Goal: Task Accomplishment & Management: Use online tool/utility

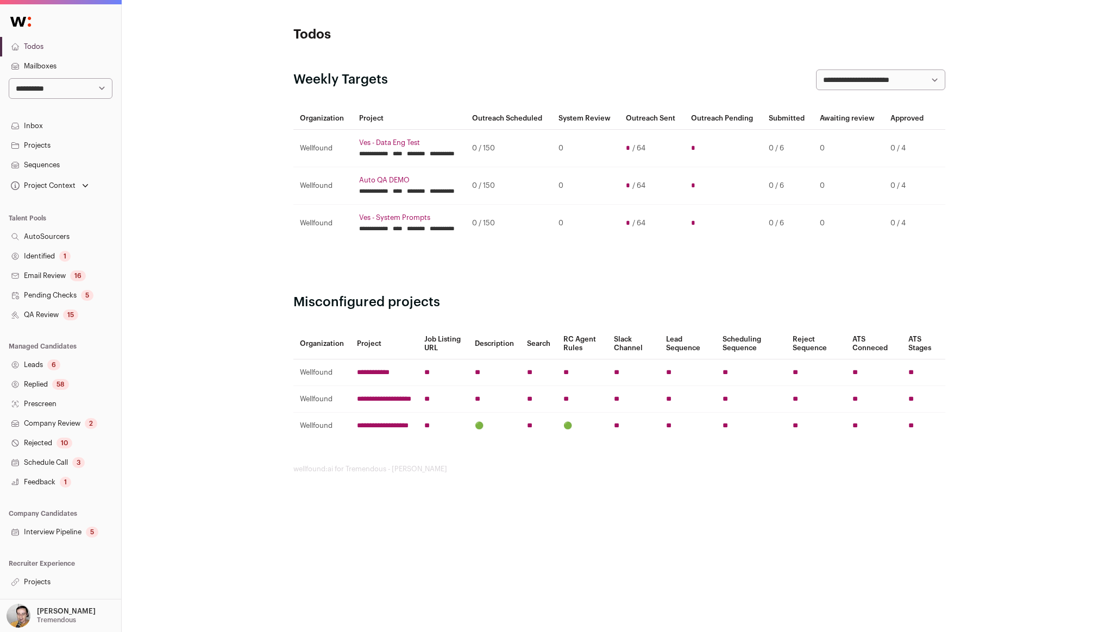
click at [55, 579] on link "Projects" at bounding box center [60, 583] width 121 height 20
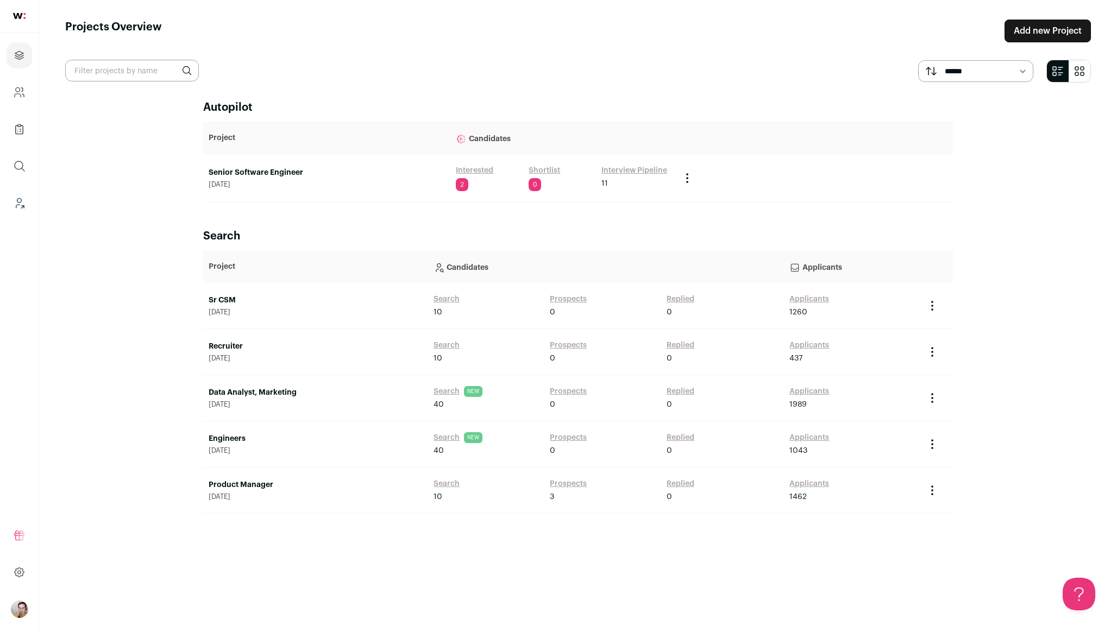
click at [274, 172] on link "Senior Software Engineer" at bounding box center [327, 172] width 236 height 11
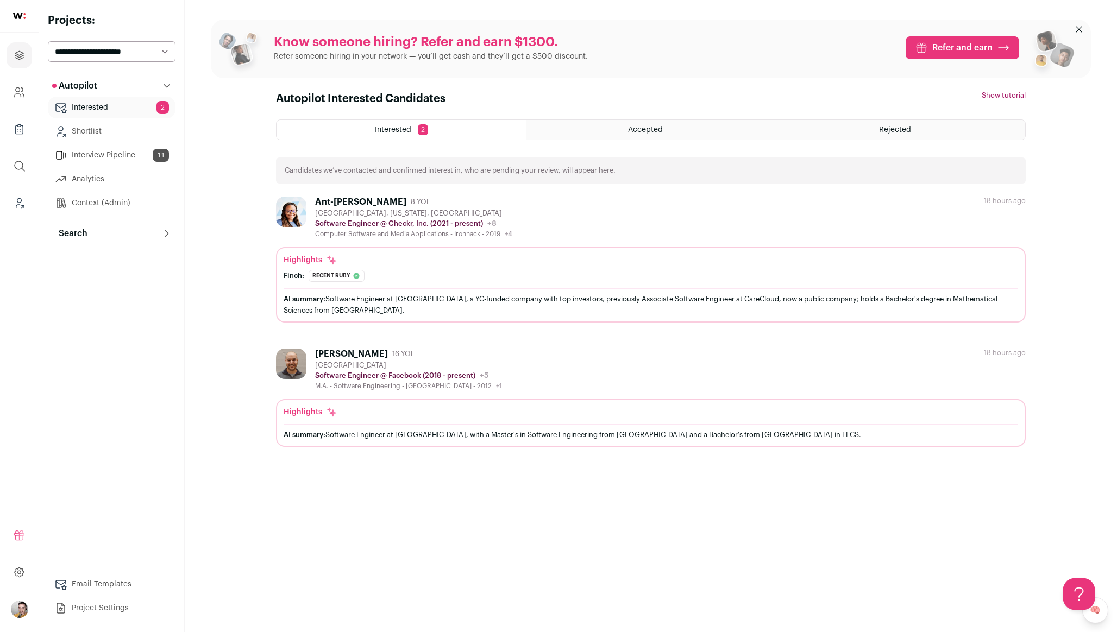
click at [123, 233] on button "Search" at bounding box center [112, 234] width 128 height 22
click at [104, 278] on link "Agent 91" at bounding box center [112, 282] width 128 height 22
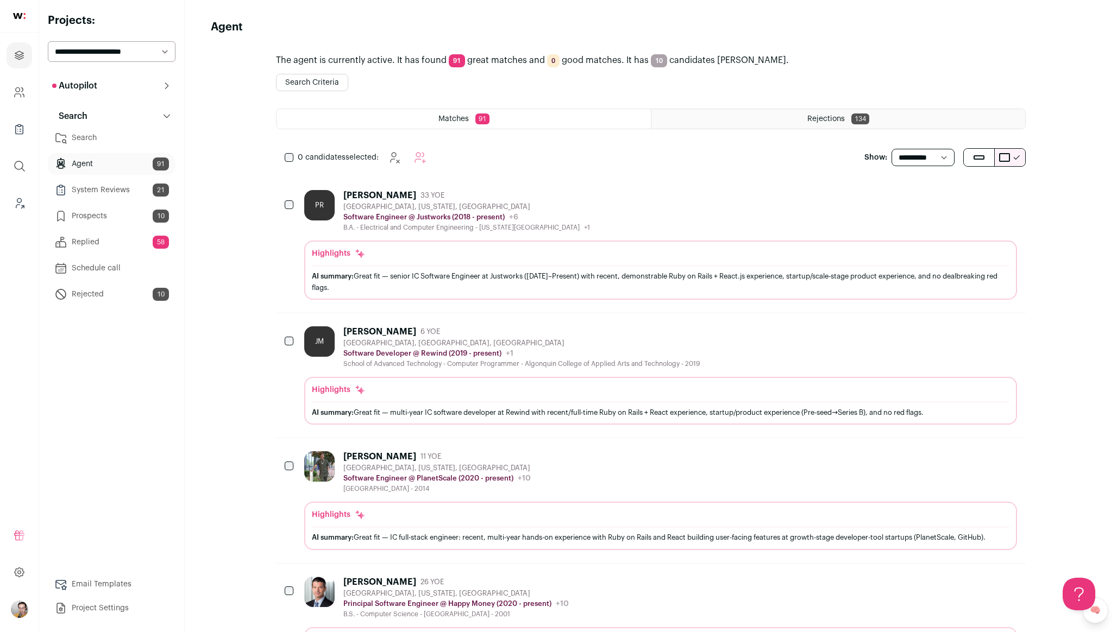
click at [774, 123] on div "Rejections 134" at bounding box center [838, 119] width 374 height 20
click at [590, 191] on div "Paul Russo 33 YOE" at bounding box center [466, 195] width 247 height 11
click at [131, 51] on select "**********" at bounding box center [112, 51] width 128 height 21
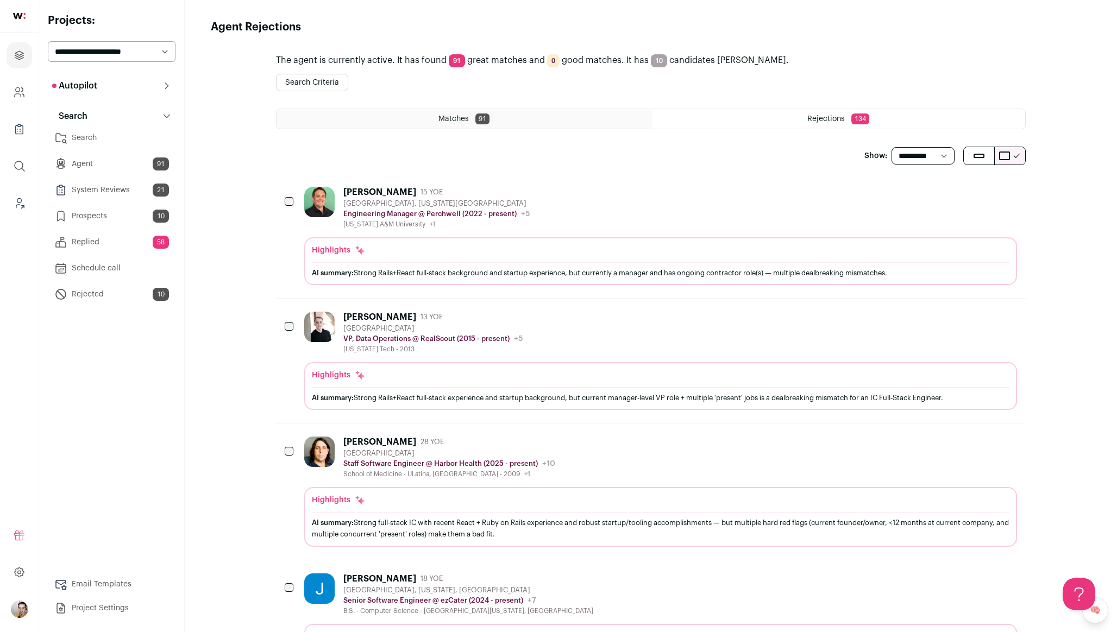
click at [579, 231] on div "Davis Martin 15 YOE Austin, Texas Metropolitan Area Engineering Manager @ Perch…" at bounding box center [660, 236] width 713 height 98
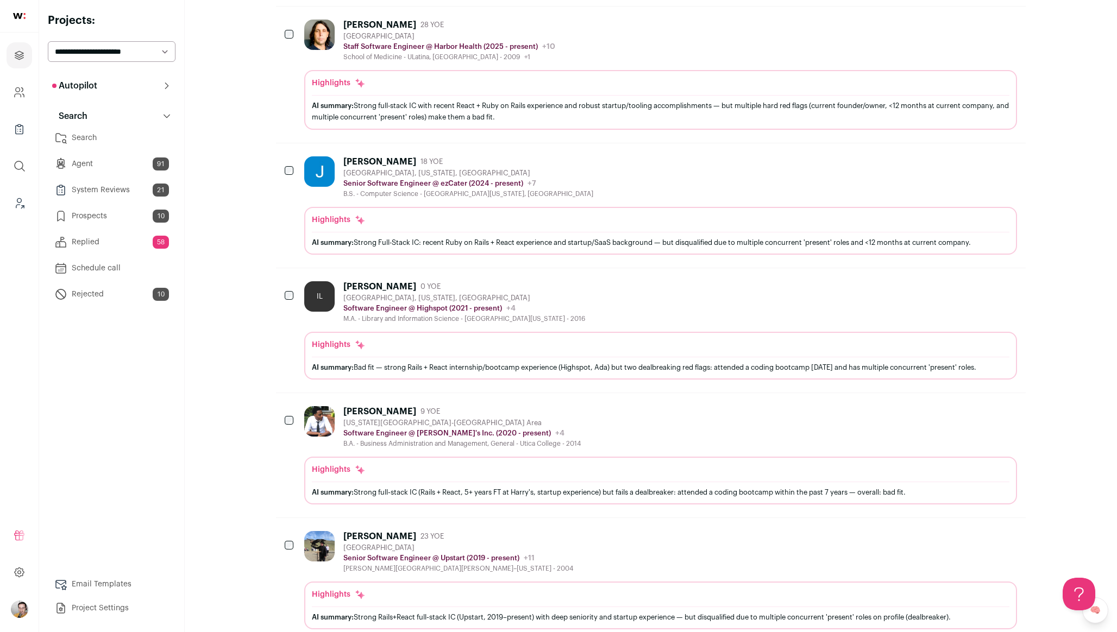
scroll to position [625, 0]
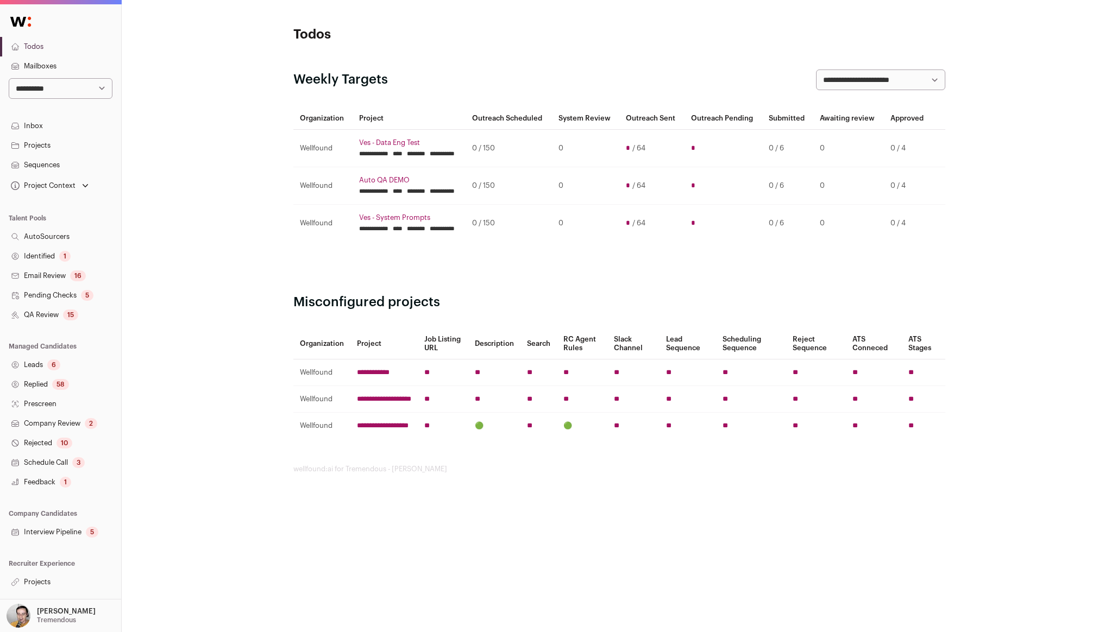
click at [29, 84] on select "**********" at bounding box center [61, 88] width 104 height 21
select select "*****"
click at [9, 78] on select "**********" at bounding box center [61, 88] width 104 height 21
click at [89, 89] on select "**********" at bounding box center [61, 88] width 104 height 21
select select "*****"
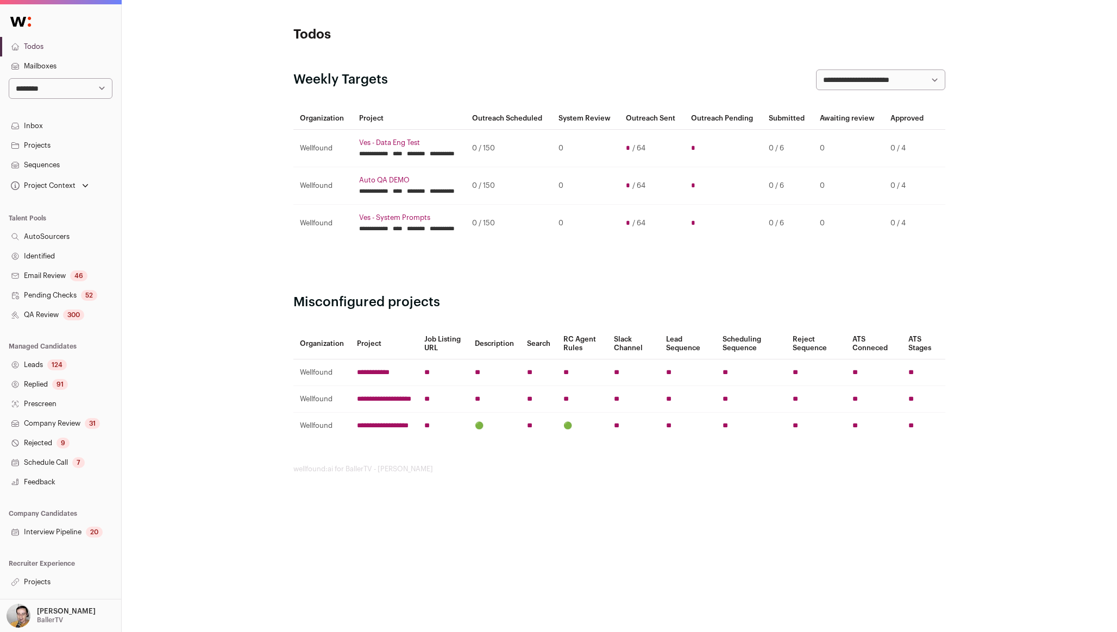
click at [9, 78] on select "**********" at bounding box center [61, 88] width 104 height 21
click at [48, 581] on link "Projects" at bounding box center [60, 583] width 121 height 20
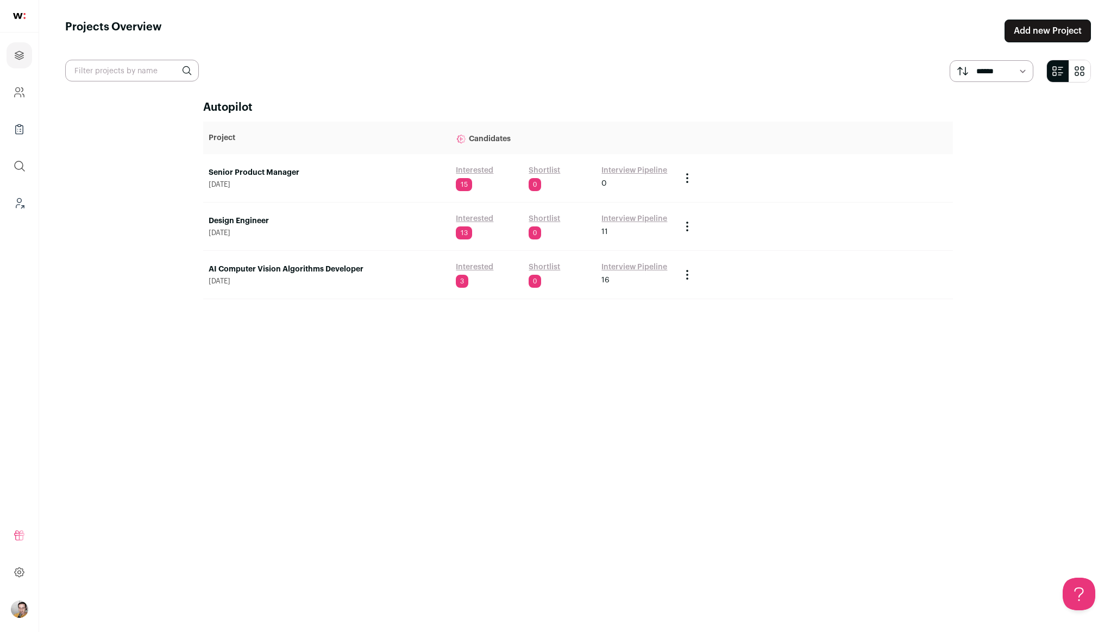
click at [474, 268] on link "Interested" at bounding box center [474, 267] width 37 height 11
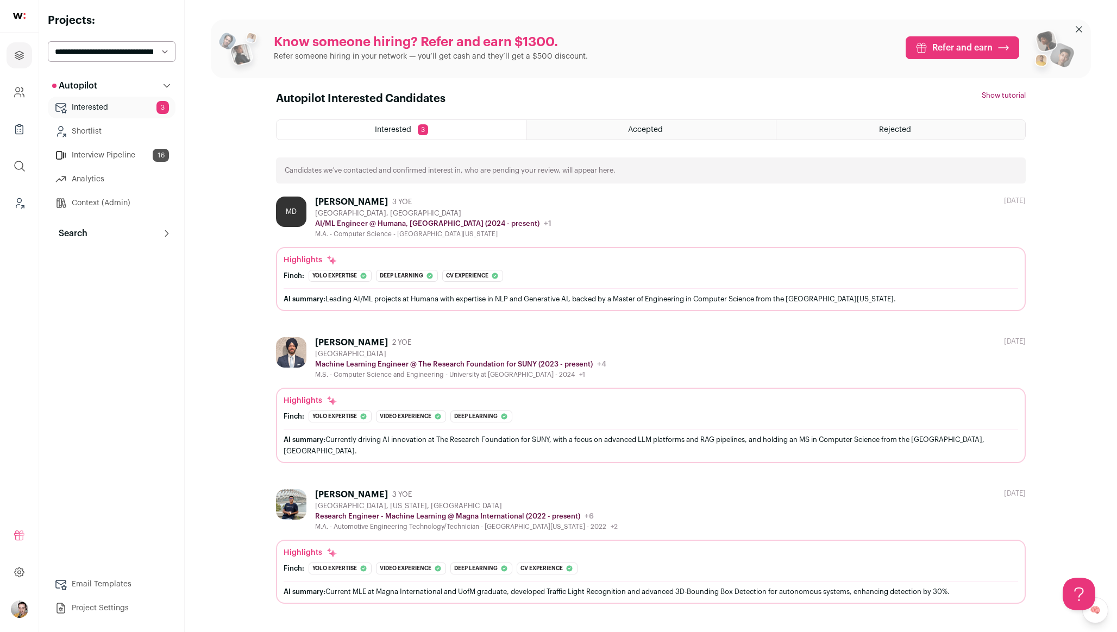
click at [126, 228] on button "Search" at bounding box center [112, 234] width 128 height 22
click at [114, 282] on link "Agent 201" at bounding box center [112, 282] width 128 height 22
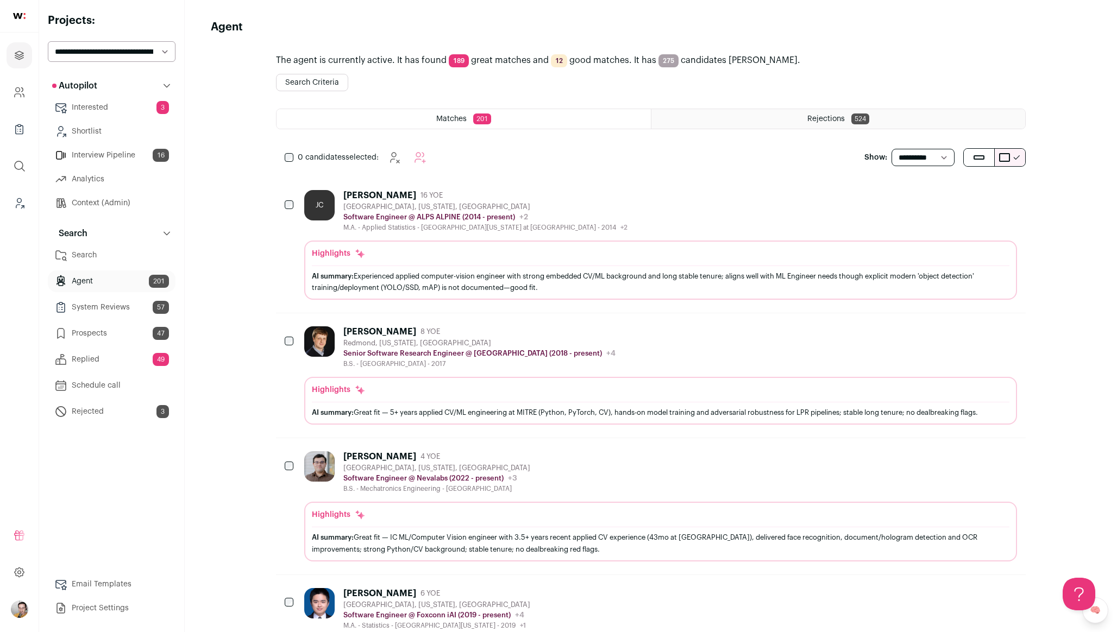
click at [669, 233] on div "JC Jun Cheng 16 YOE Dublin, Ohio, United States Software Engineer @ ALPS ALPINE…" at bounding box center [660, 245] width 713 height 110
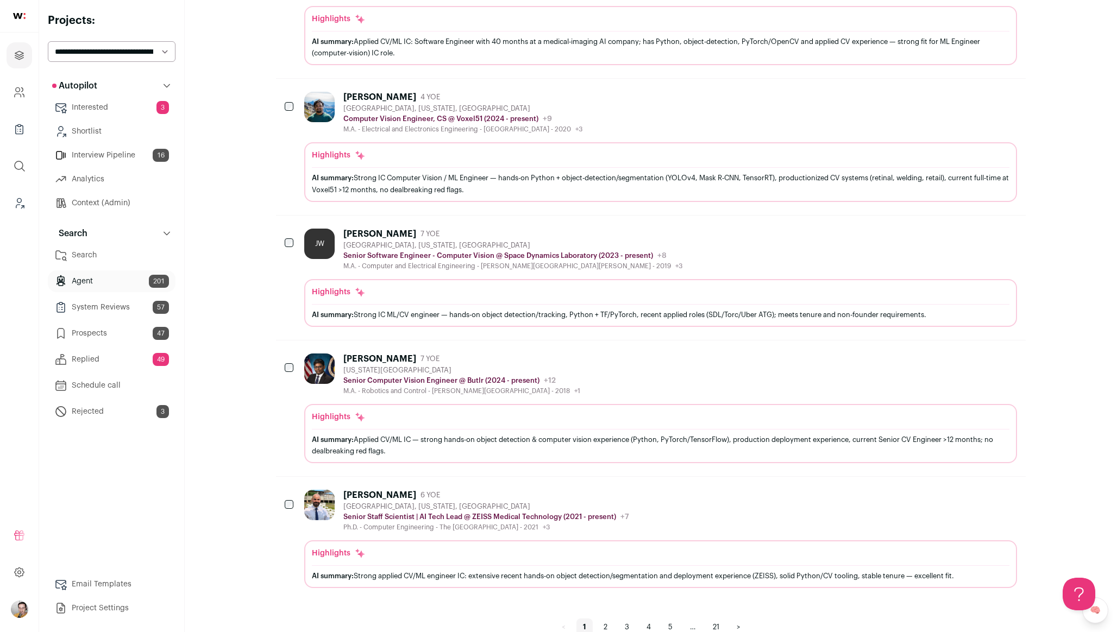
scroll to position [929, 0]
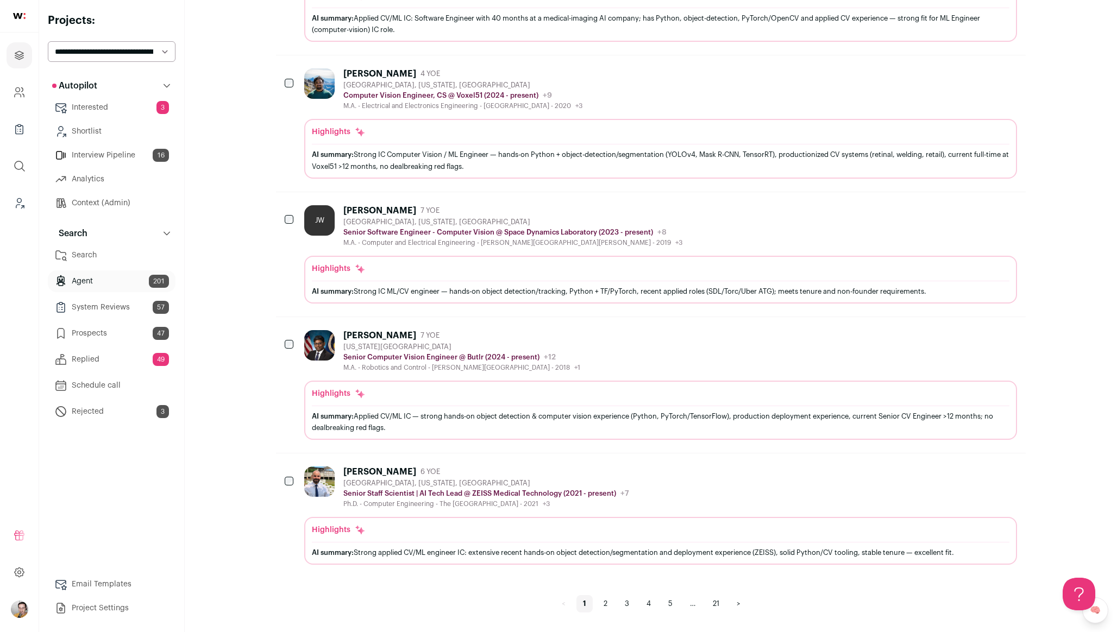
click at [694, 508] on div "Ali Salehi 6 YOE Dublin, California, United States Senior Staff Scientist | AI …" at bounding box center [660, 488] width 713 height 42
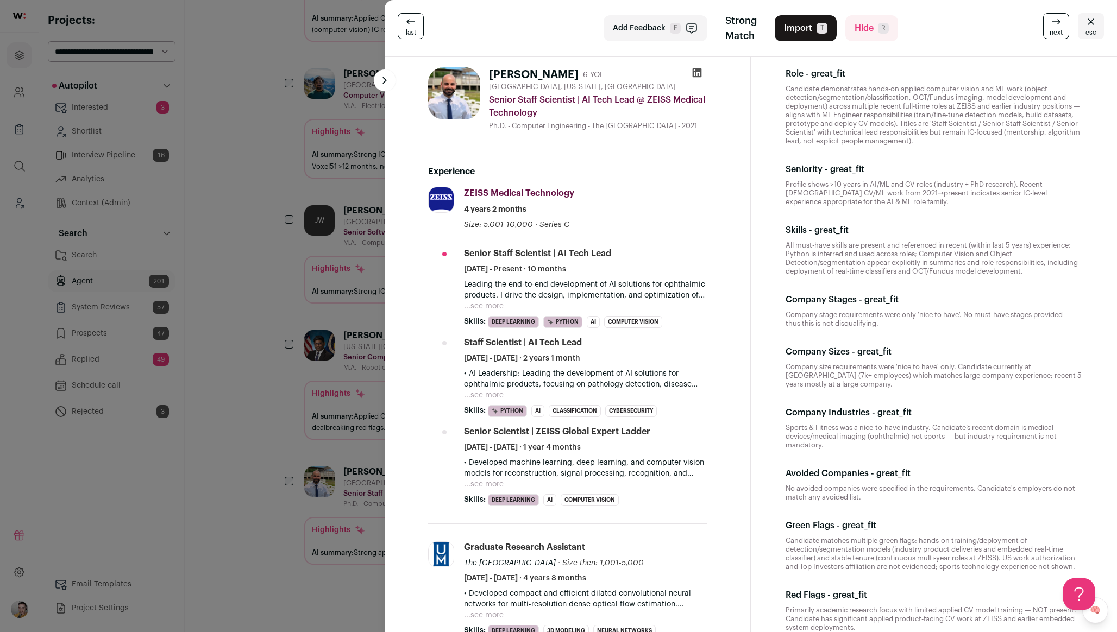
scroll to position [36, 0]
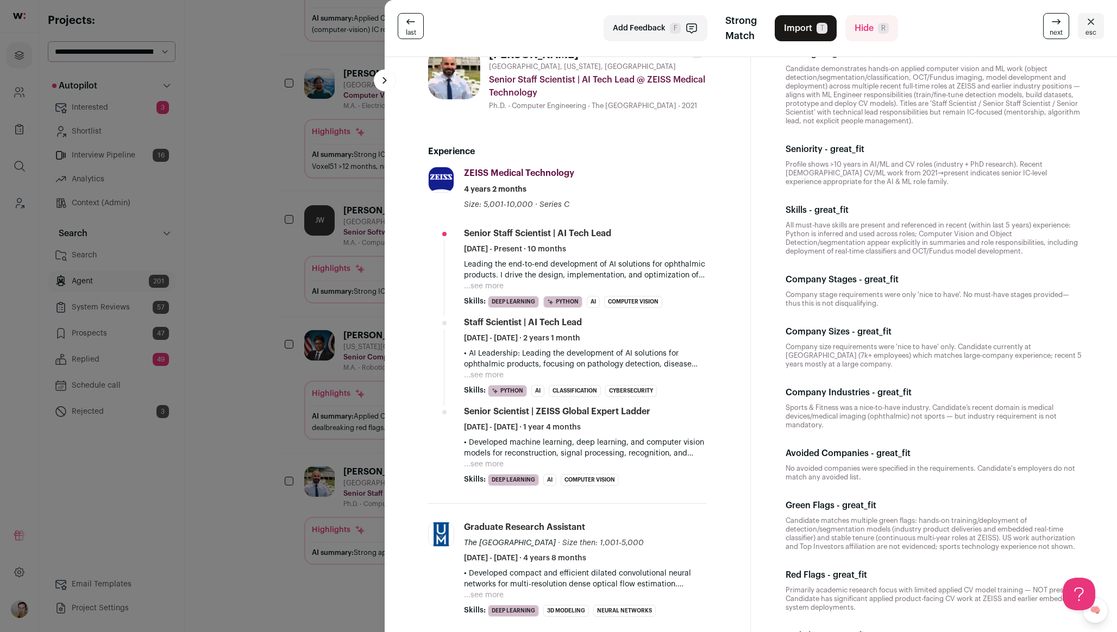
click at [296, 481] on div "last Add Feedback F Strong Match Import T Hide R next esc Ali Salehi 6 YOE Dubl…" at bounding box center [558, 316] width 1117 height 632
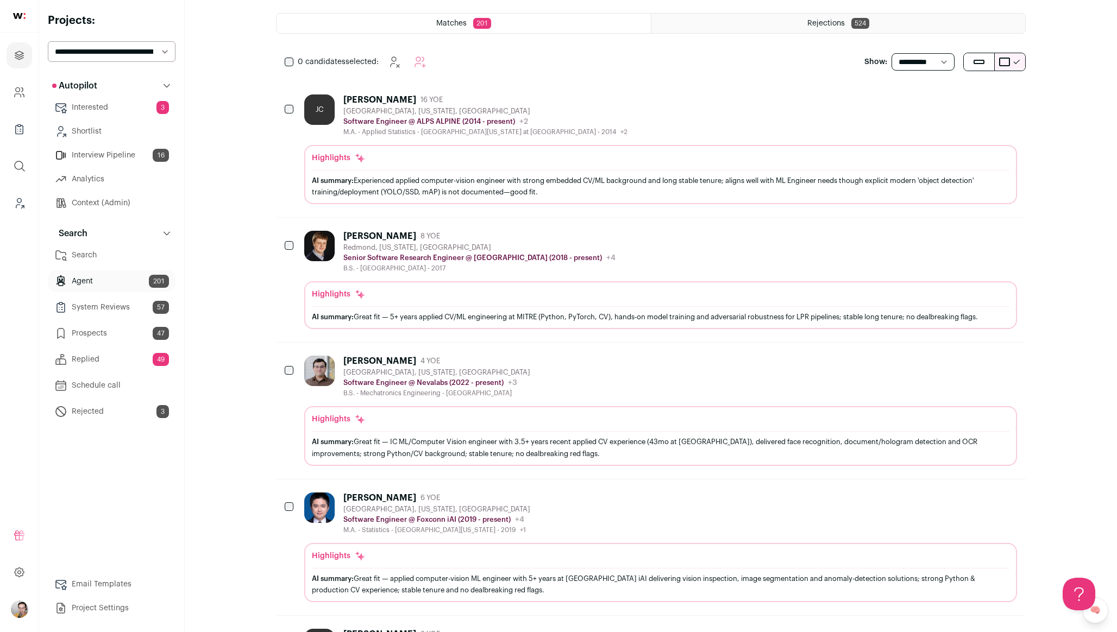
scroll to position [0, 0]
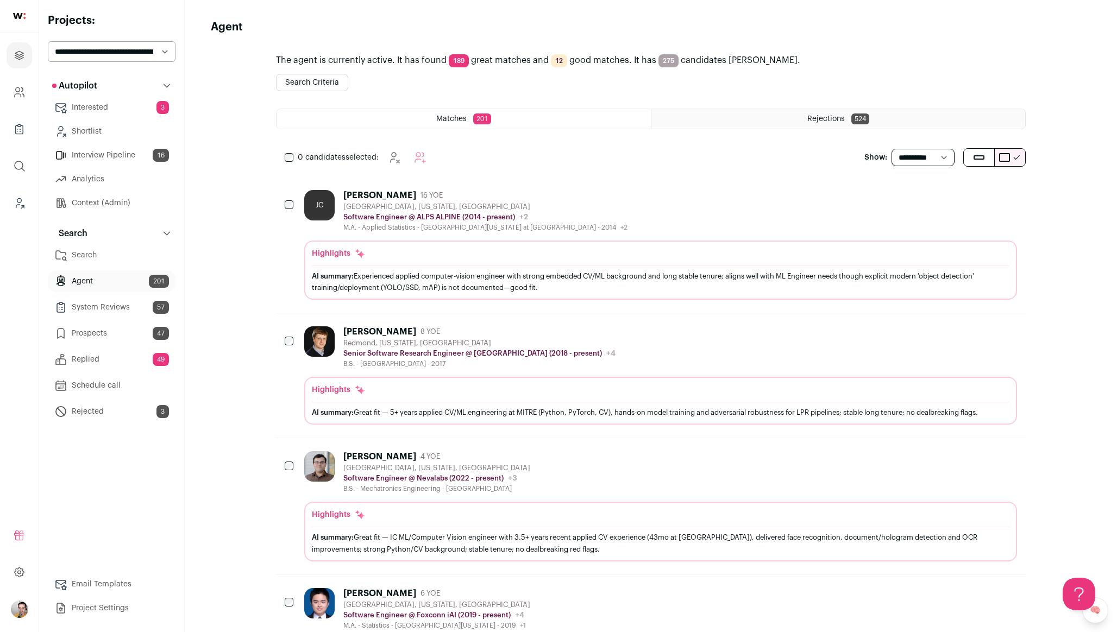
click at [316, 81] on button "Search Criteria" at bounding box center [312, 82] width 72 height 17
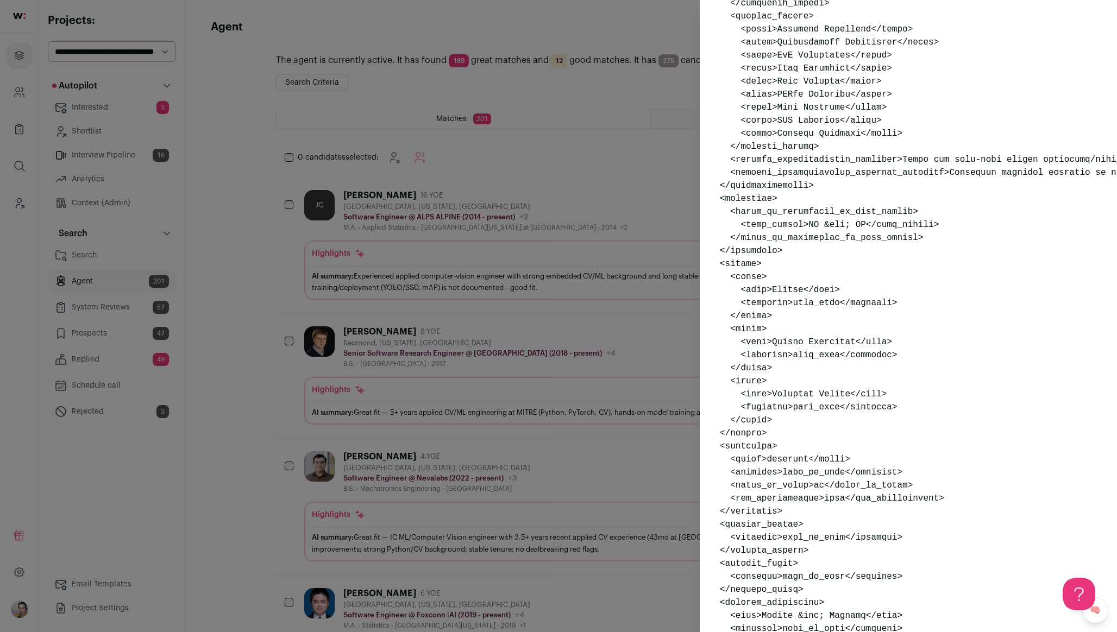
scroll to position [340, 4]
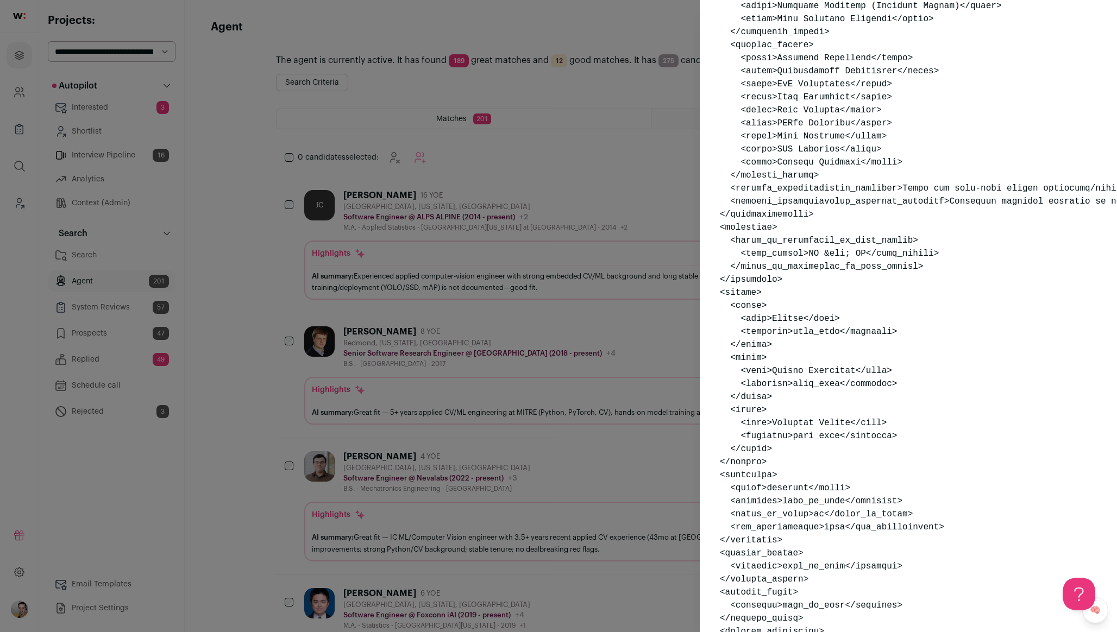
click at [581, 286] on div "Search Criteria Must-have specializations: AI Engineer , Image Processing Engin…" at bounding box center [558, 316] width 1117 height 632
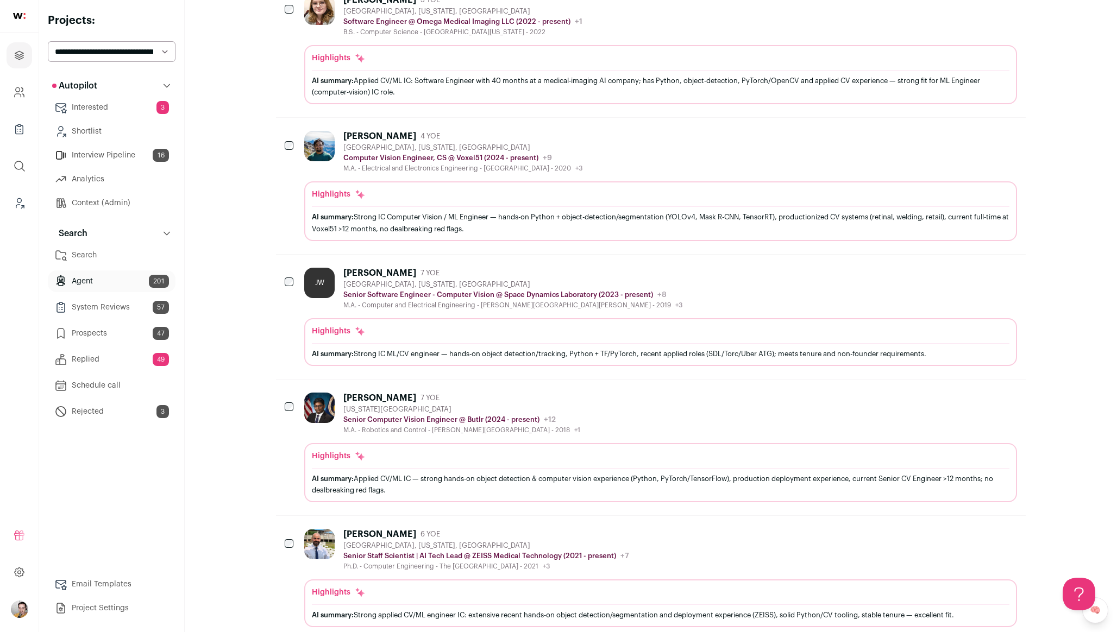
scroll to position [900, 0]
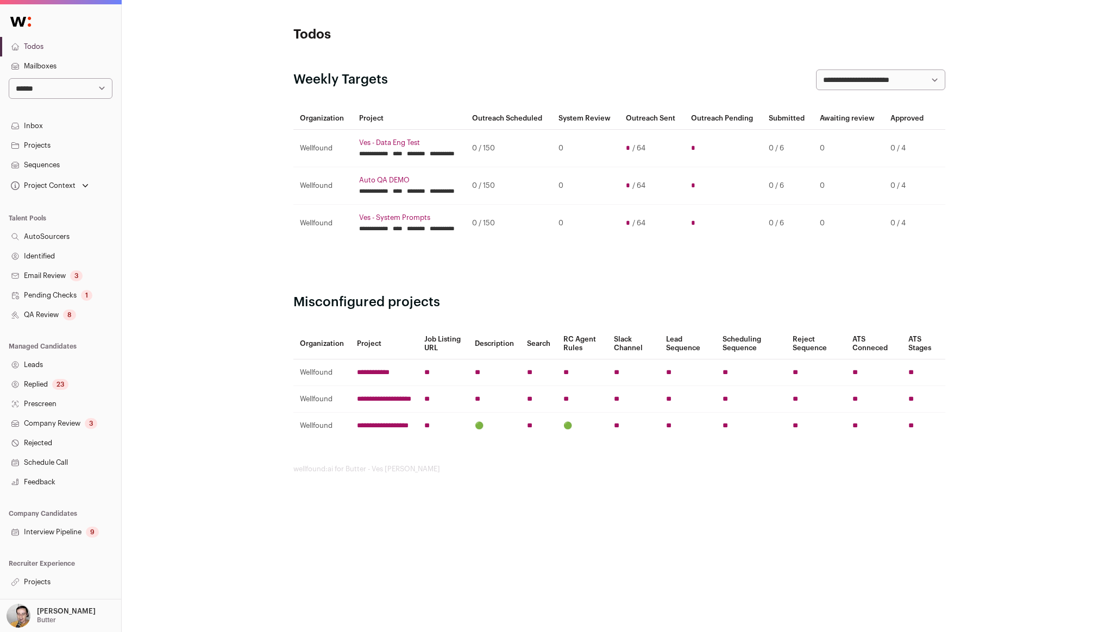
click at [86, 85] on select "**********" at bounding box center [61, 88] width 104 height 21
select select "*****"
click at [9, 78] on select "**********" at bounding box center [61, 88] width 104 height 21
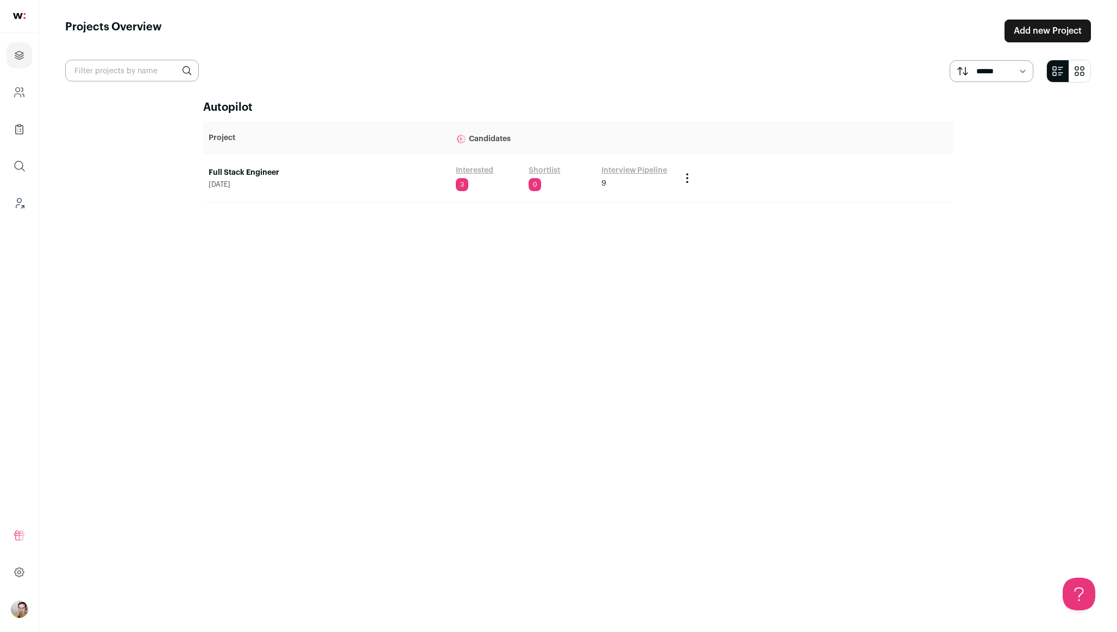
click at [472, 171] on link "Interested" at bounding box center [474, 170] width 37 height 11
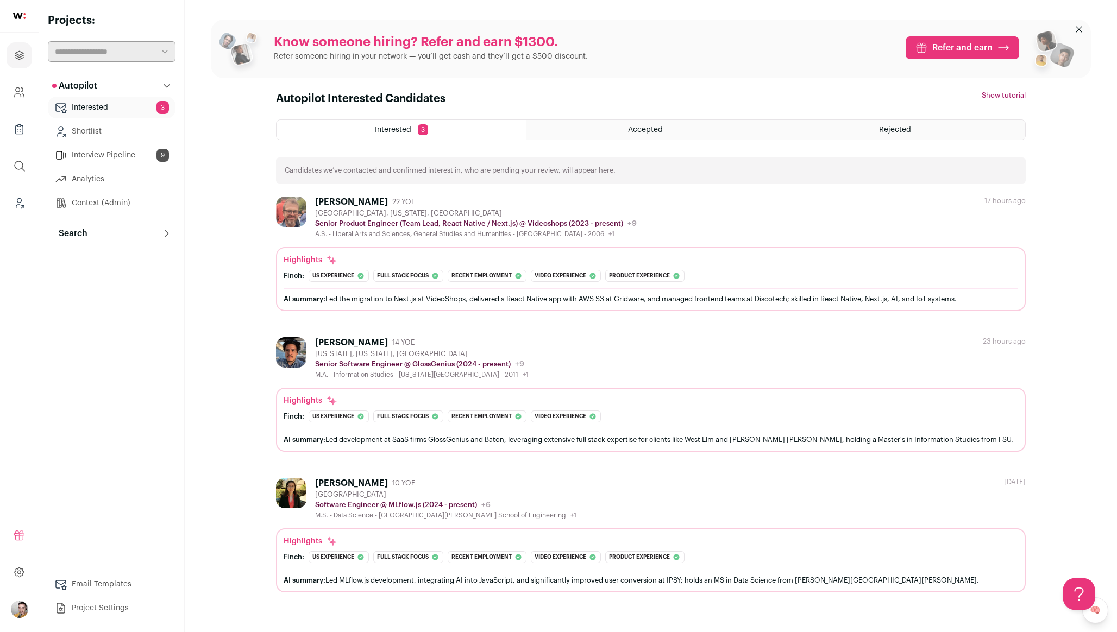
click at [129, 232] on button "Search" at bounding box center [112, 234] width 128 height 22
click at [99, 281] on link "Agent 127" at bounding box center [112, 282] width 128 height 22
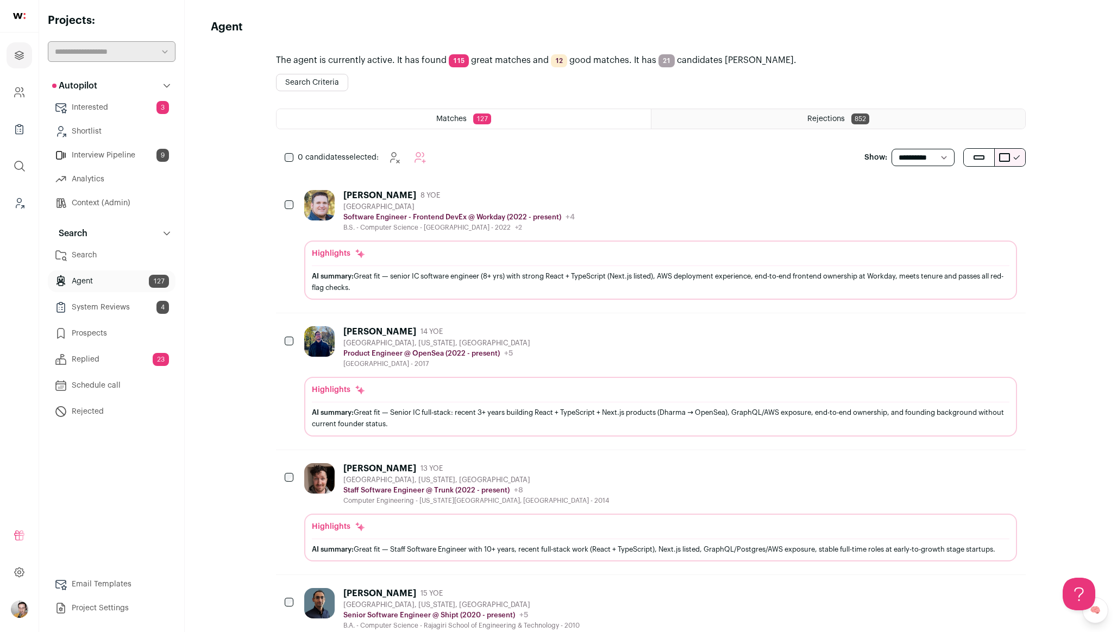
click at [633, 207] on div "Jerome Ortega 8 YOE San Francisco Bay Area Software Engineer - Frontend DevEx @…" at bounding box center [660, 211] width 713 height 42
click at [96, 199] on link "Context (Admin)" at bounding box center [112, 203] width 128 height 22
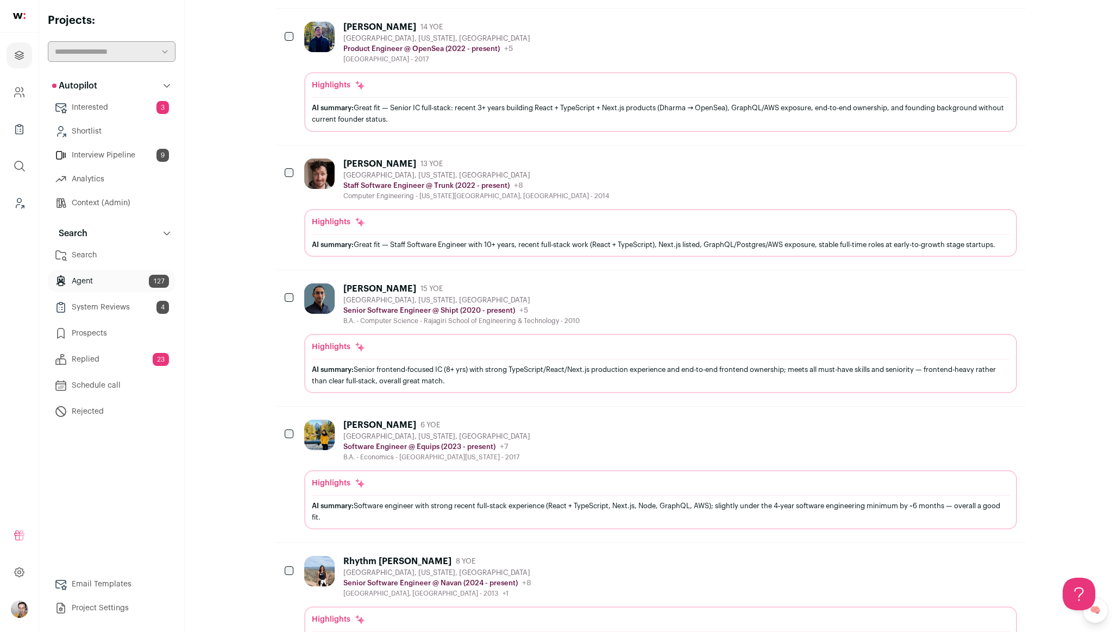
scroll to position [312, 0]
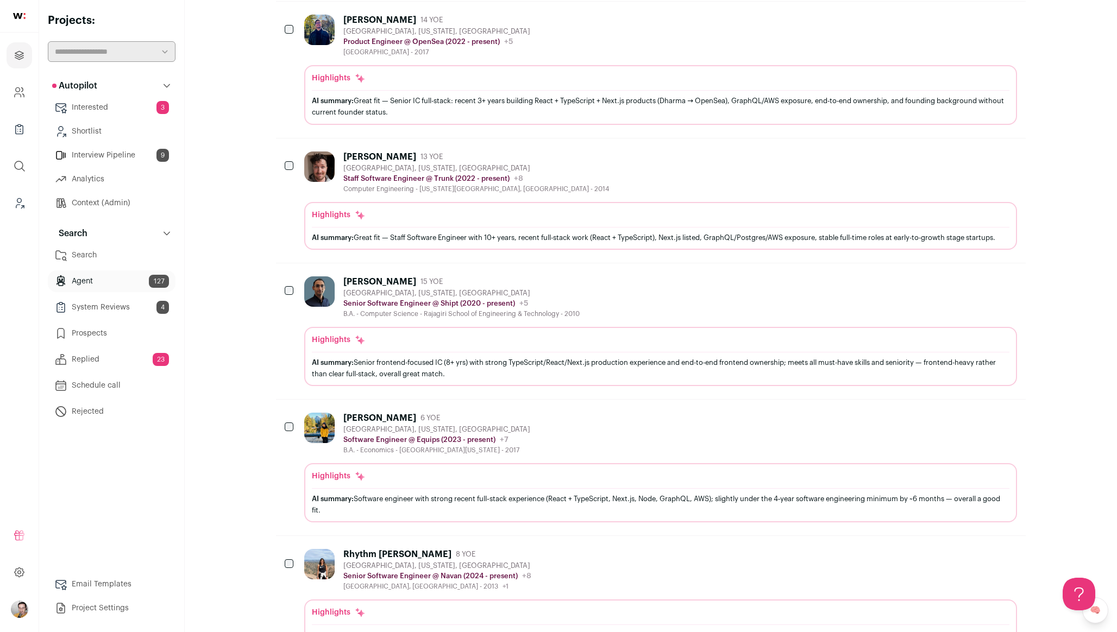
click at [592, 179] on div "Dylan Frankland 13 YOE Berkeley, California, United States Staff Software Engin…" at bounding box center [660, 173] width 713 height 42
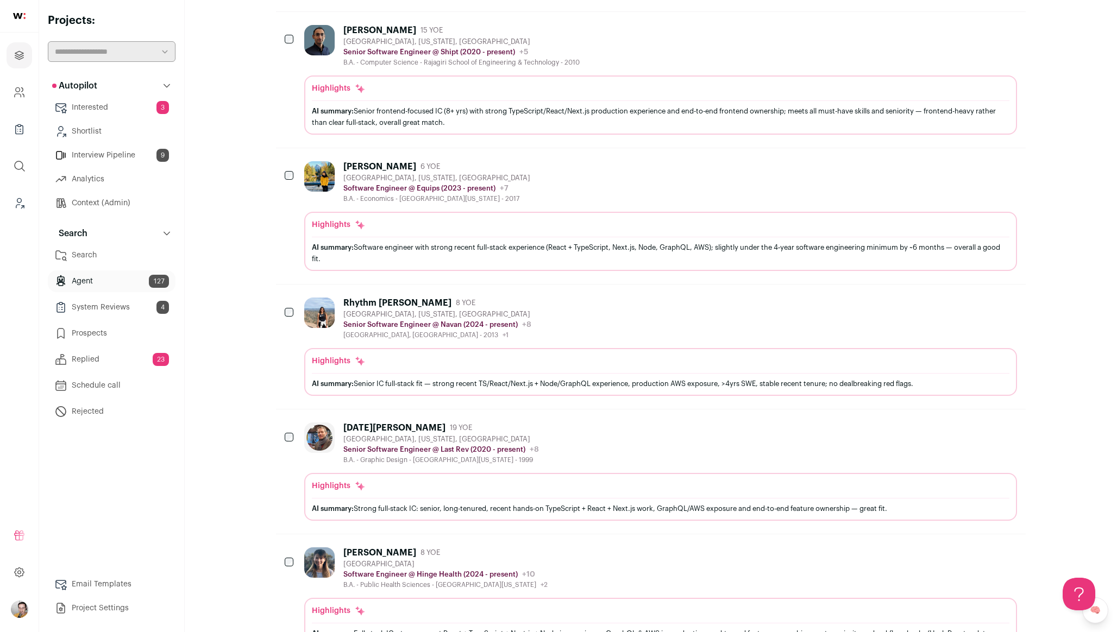
scroll to position [566, 0]
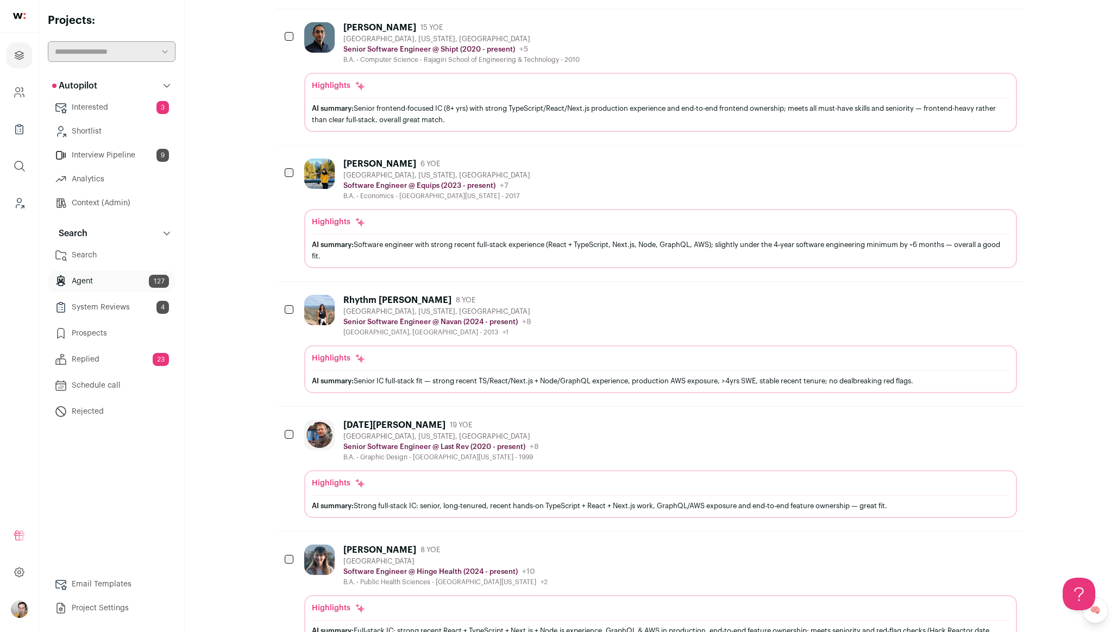
click at [557, 305] on div "Rhythm Gupta 8 YOE San Francisco, California, United States Senior Software Eng…" at bounding box center [660, 316] width 713 height 42
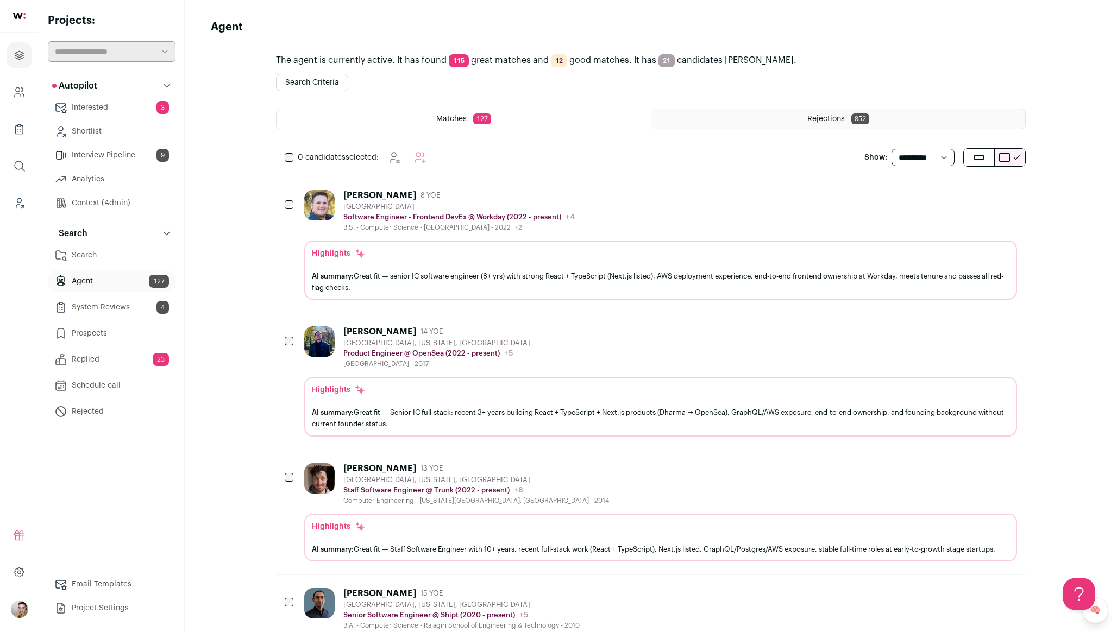
click at [135, 199] on link "Context (Admin)" at bounding box center [112, 203] width 128 height 22
click at [334, 83] on button "Search Criteria" at bounding box center [312, 82] width 72 height 17
click at [329, 80] on button "Search Criteria" at bounding box center [312, 82] width 72 height 17
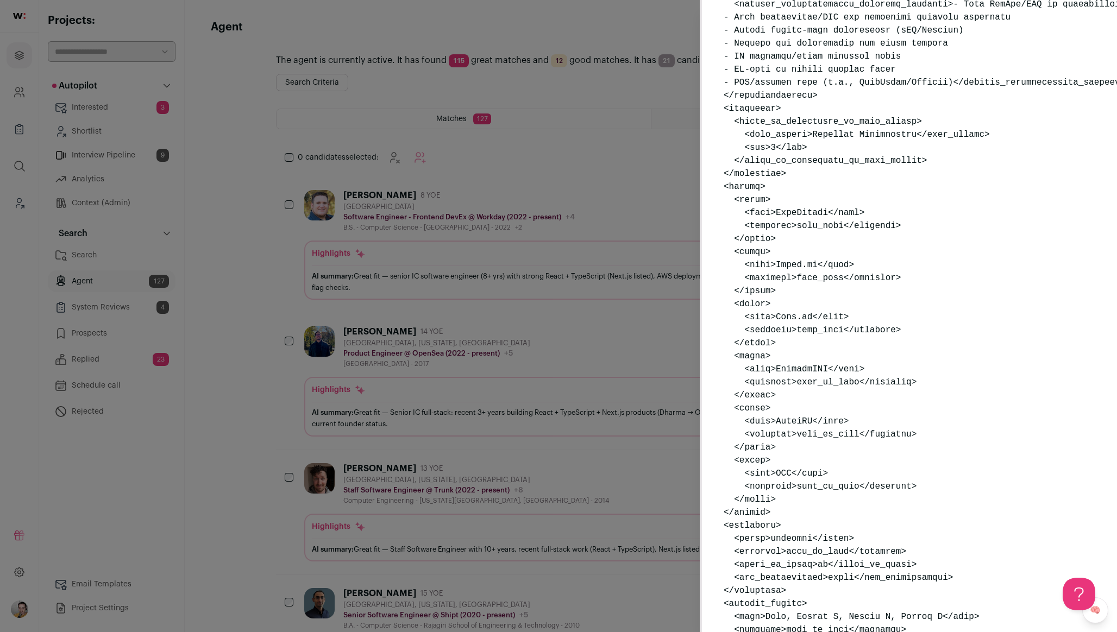
scroll to position [573, 0]
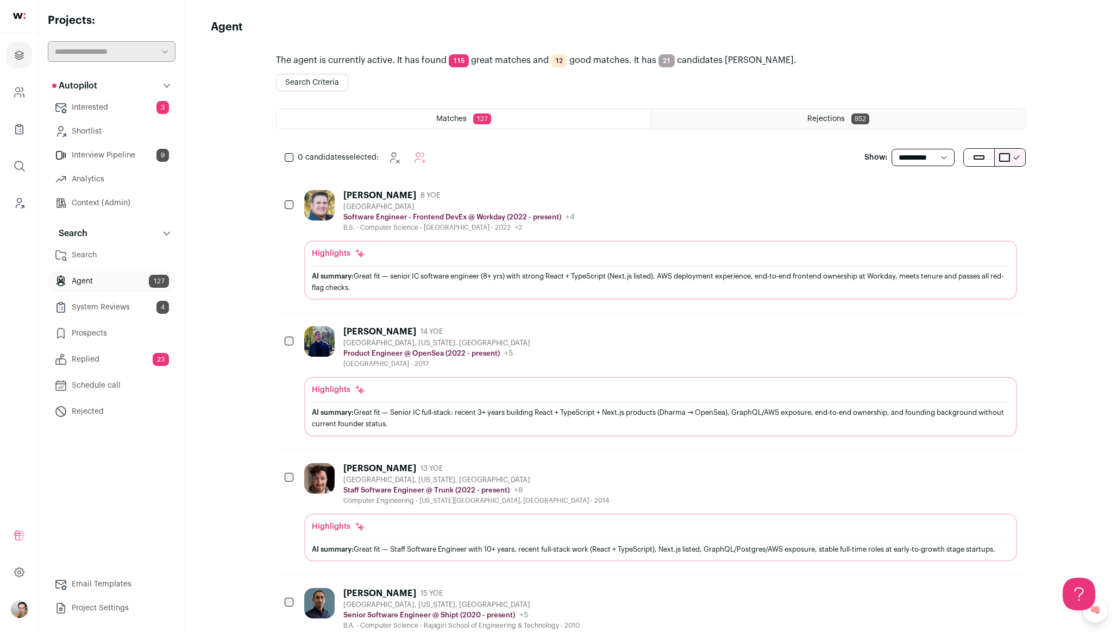
click at [605, 214] on div "Jerome Ortega 8 YOE San Francisco Bay Area Software Engineer - Frontend DevEx @…" at bounding box center [660, 211] width 713 height 42
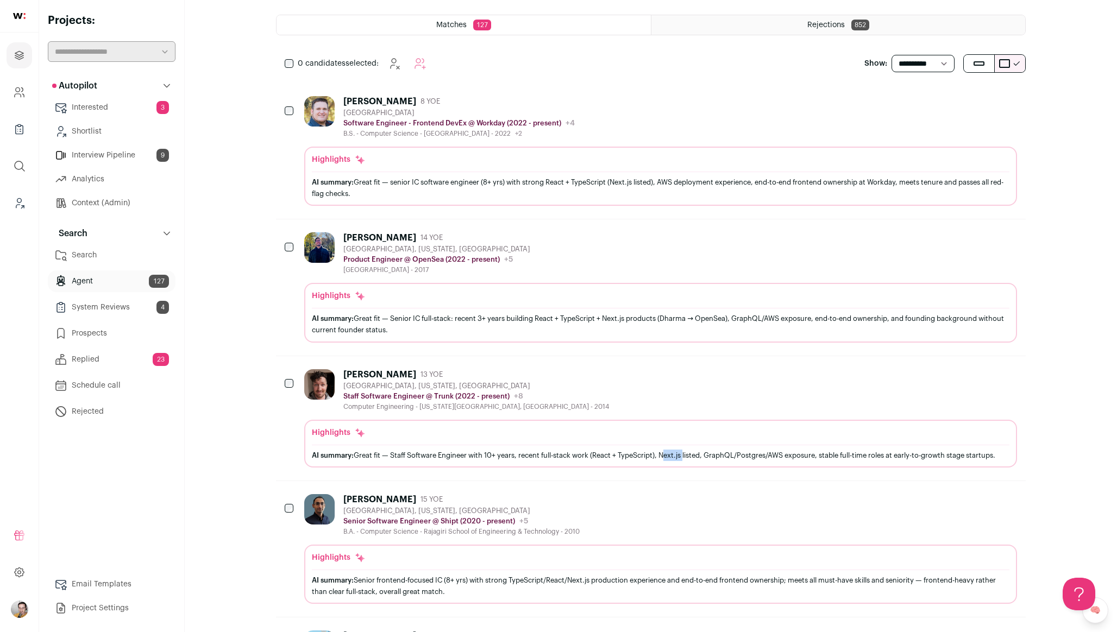
scroll to position [0, 0]
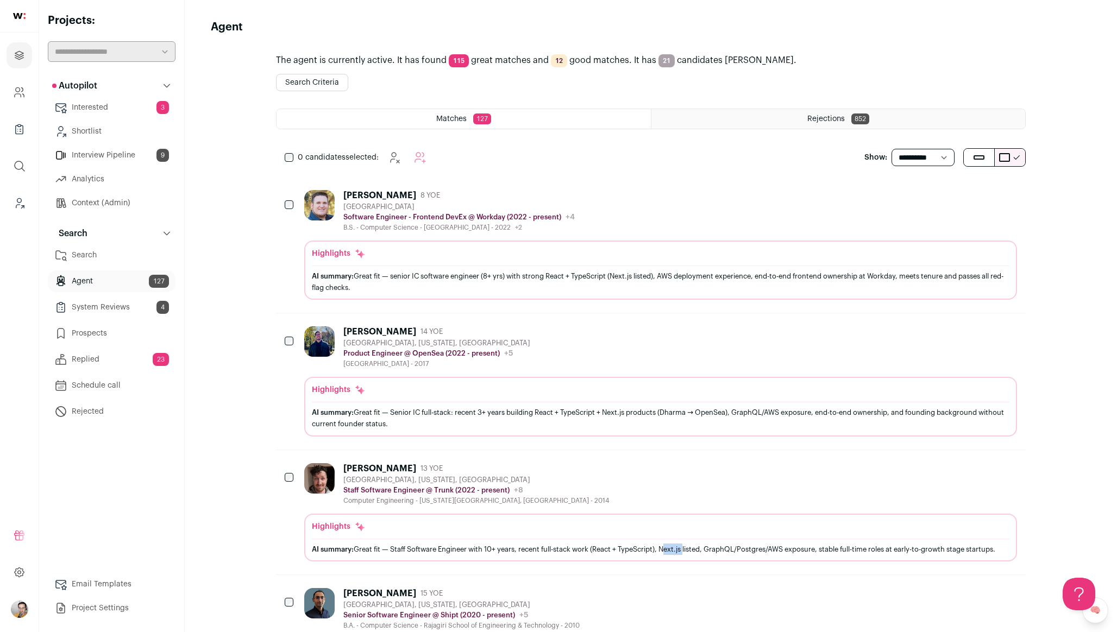
click at [780, 114] on div "Rejections 852" at bounding box center [838, 119] width 374 height 20
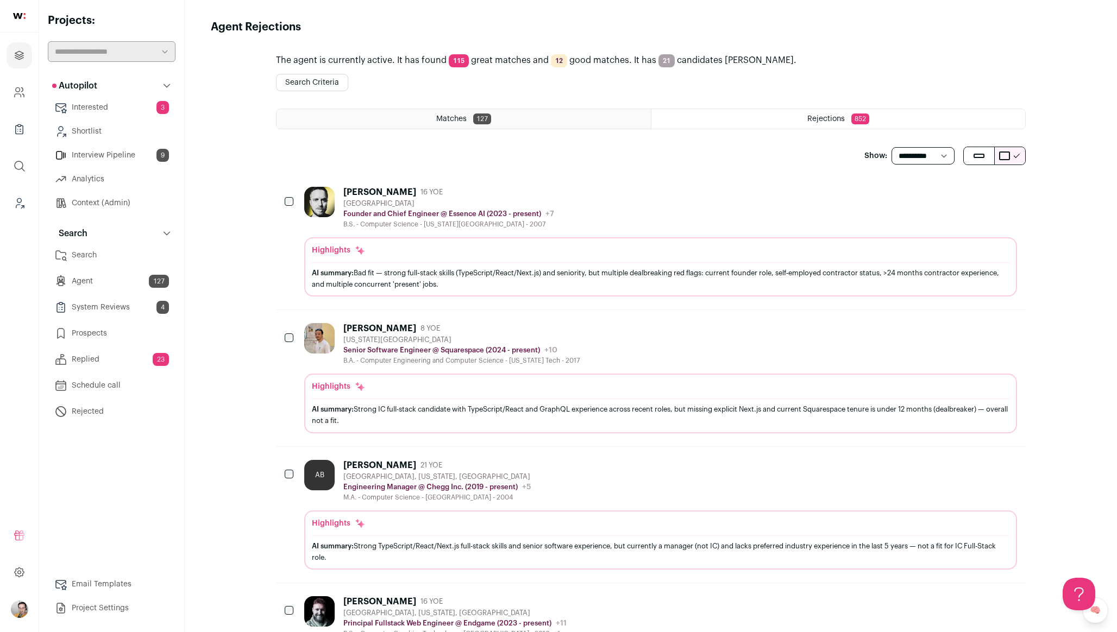
click at [605, 221] on div "Benjamin Karst 16 YOE San Francisco Bay Area Founder and Chief Engineer @ Essen…" at bounding box center [660, 208] width 713 height 42
click at [537, 222] on div "B.S. - Computer Science - Kansas State University - 2007" at bounding box center [448, 224] width 211 height 9
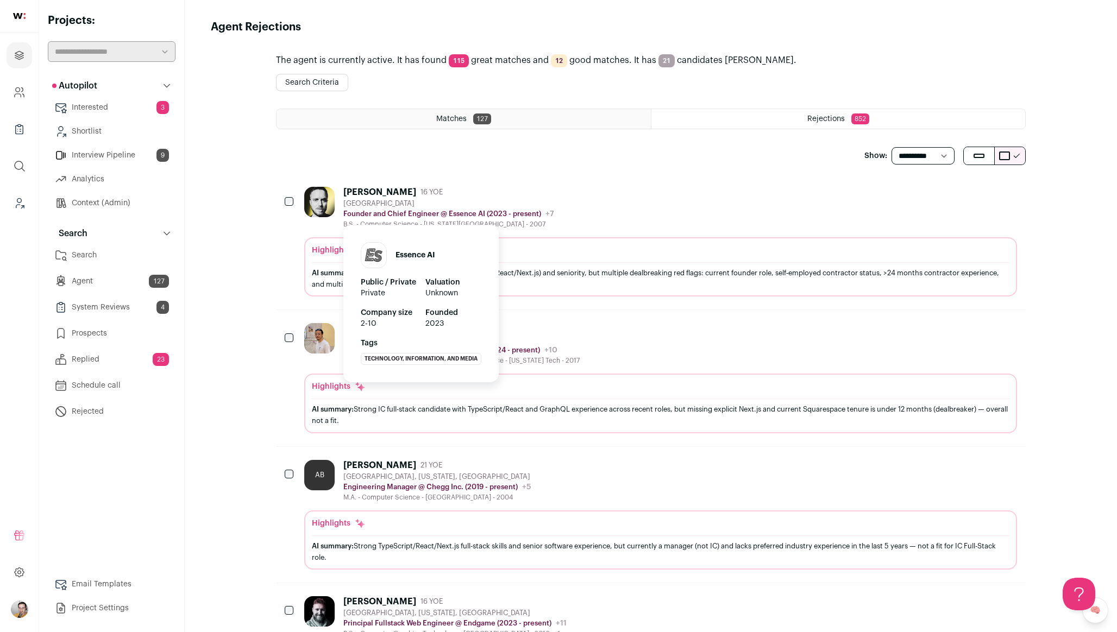
click at [443, 219] on div "Essence AI Public / Private Private Valuation Unknown Company size 2-10 Founded…" at bounding box center [420, 300] width 155 height 164
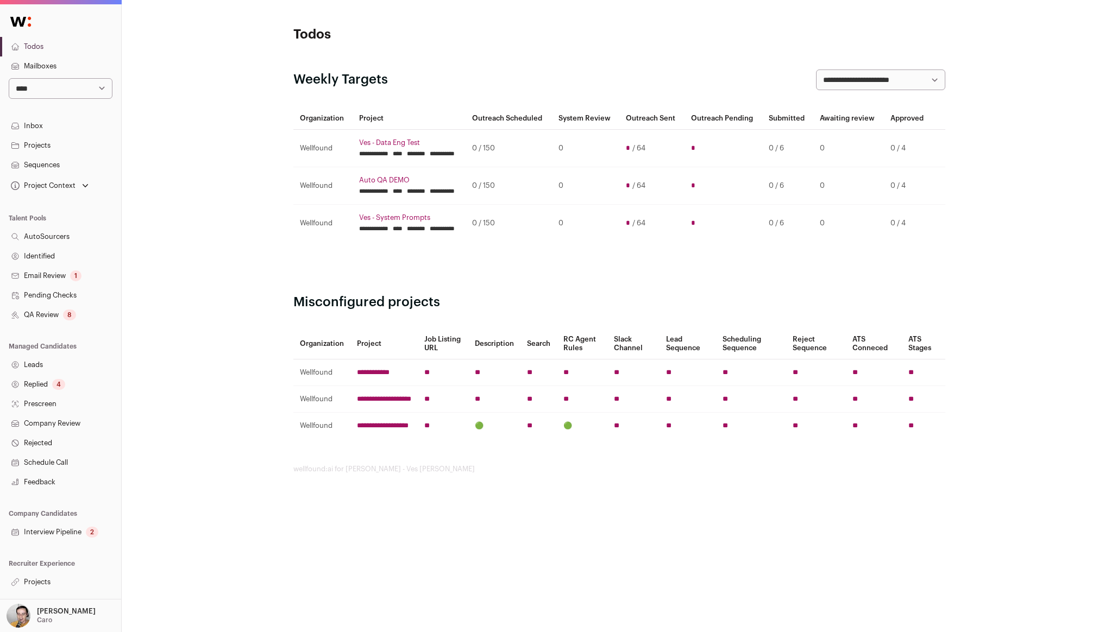
click at [45, 582] on link "Projects" at bounding box center [60, 583] width 121 height 20
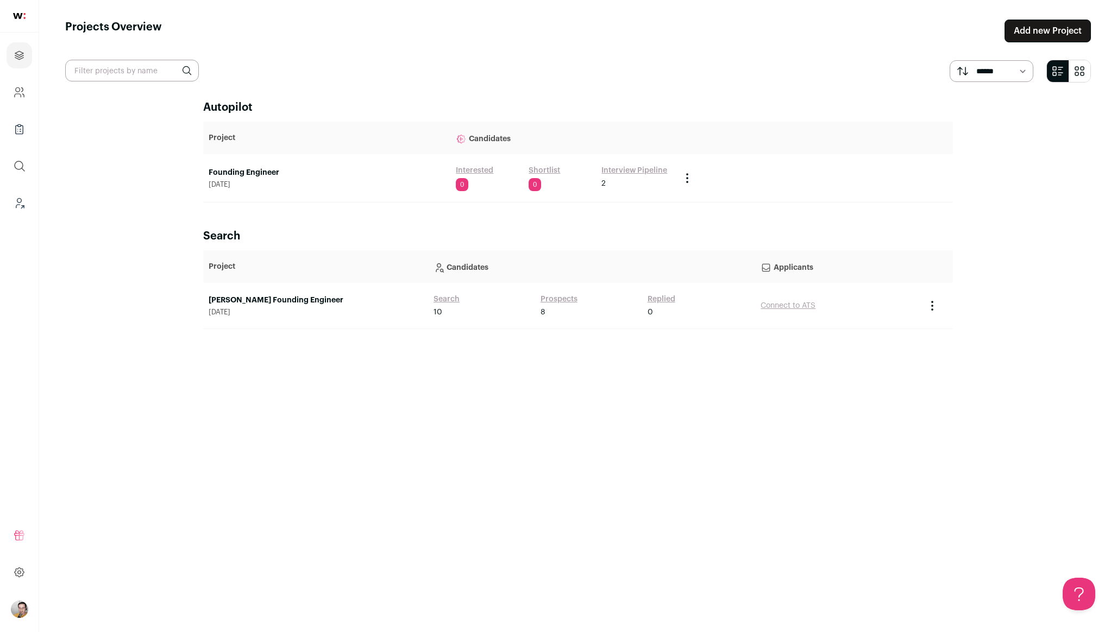
click at [470, 171] on link "Interested" at bounding box center [474, 170] width 37 height 11
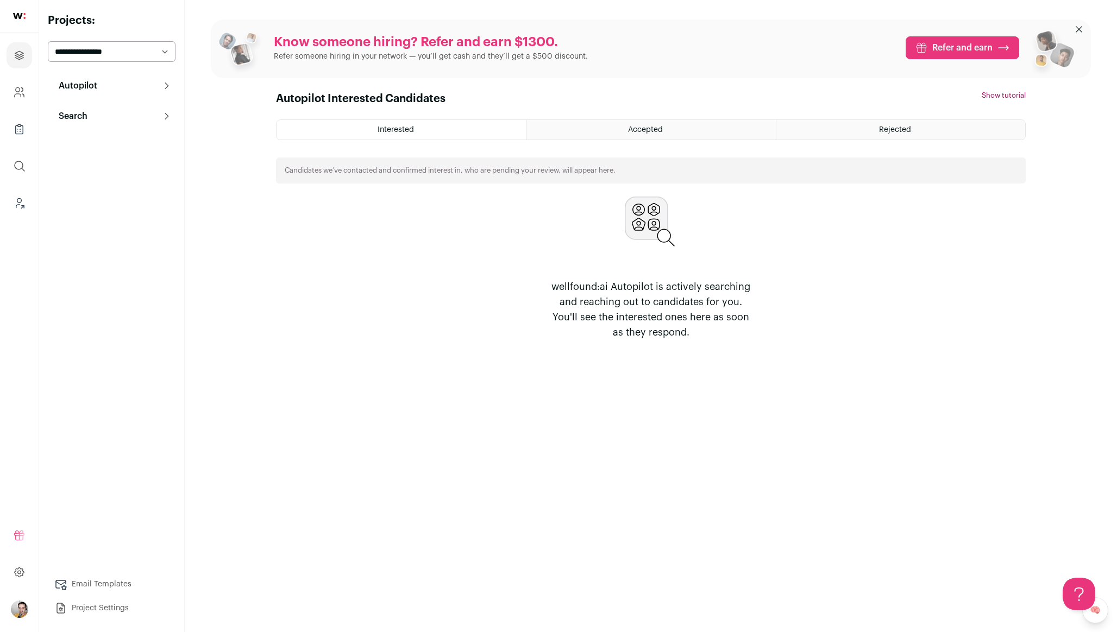
click at [91, 111] on button "Search" at bounding box center [112, 116] width 128 height 22
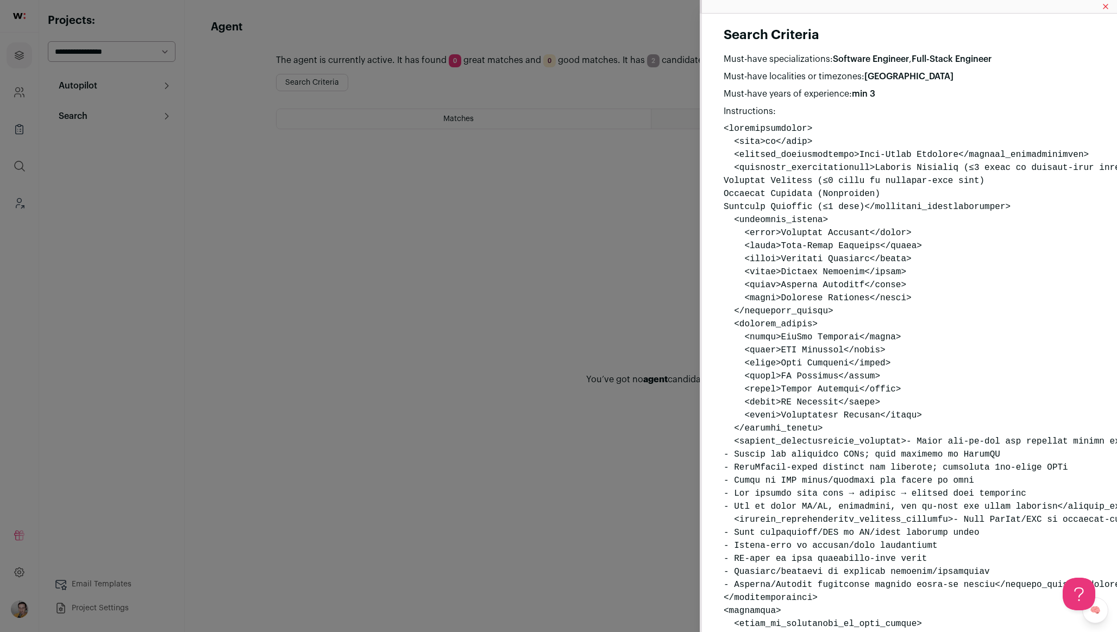
click at [398, 148] on div "Search Criteria Must-have specializations: Software Engineer , Full-Stack Engin…" at bounding box center [558, 316] width 1117 height 632
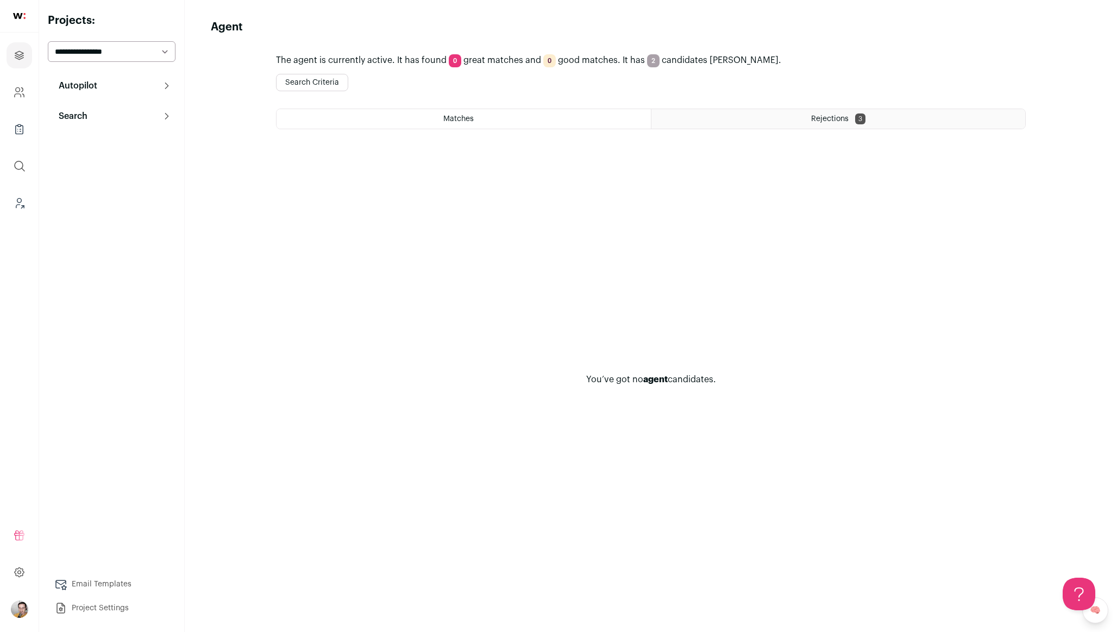
click at [849, 115] on div "Rejections 3" at bounding box center [838, 119] width 374 height 20
click at [164, 121] on button "Search" at bounding box center [112, 116] width 128 height 22
click at [127, 140] on link "Search" at bounding box center [112, 138] width 128 height 22
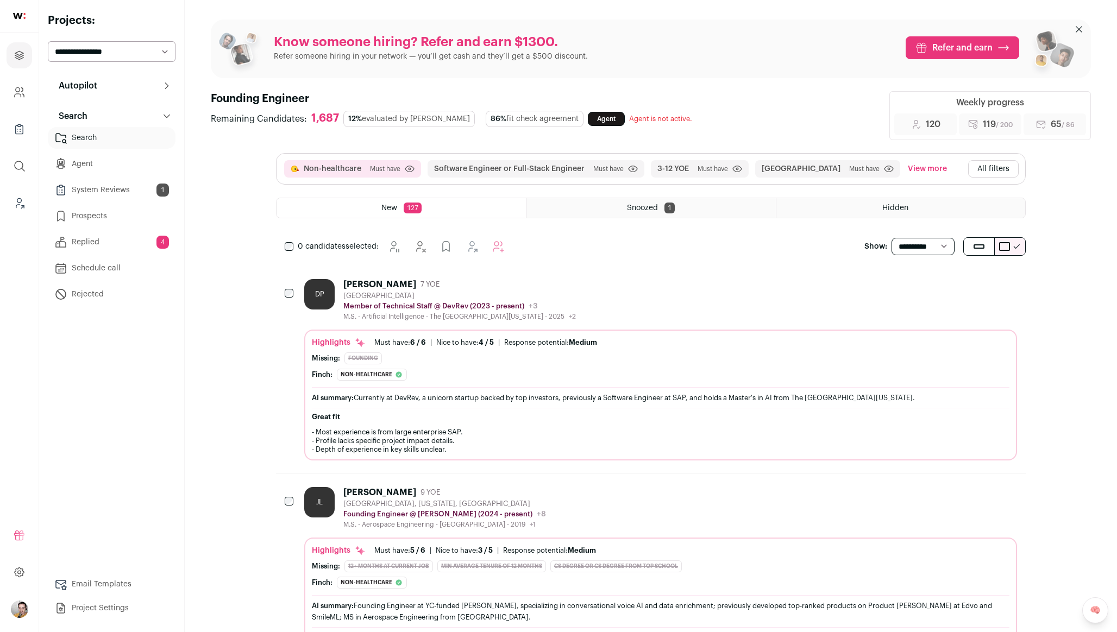
click at [168, 86] on icon at bounding box center [167, 86] width 4 height 7
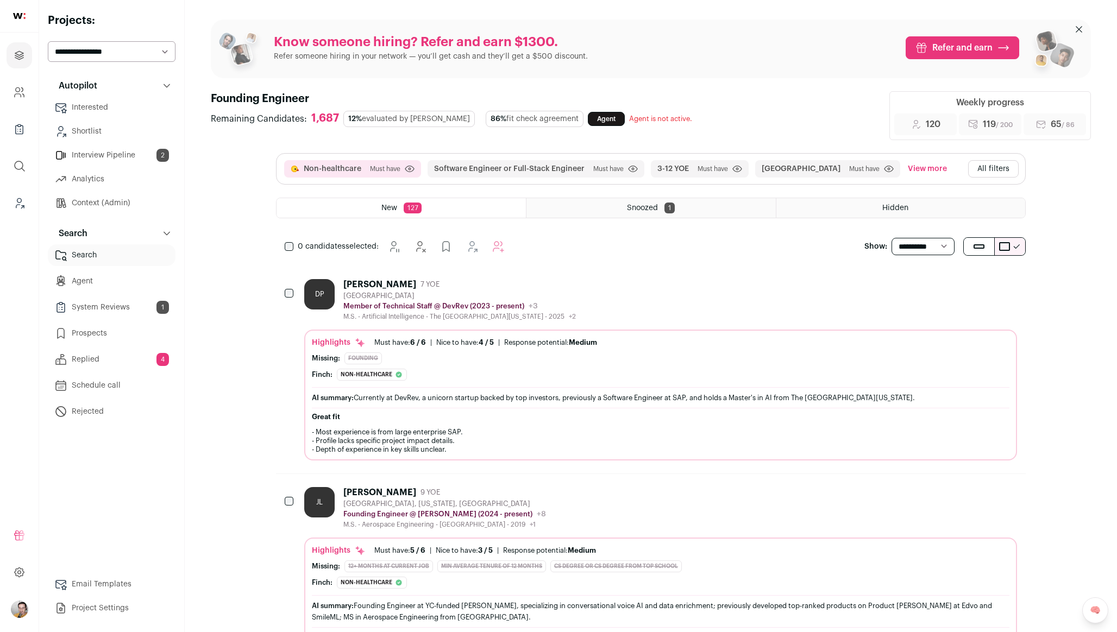
click at [105, 199] on link "Context (Admin)" at bounding box center [112, 203] width 128 height 22
click at [121, 307] on link "System Reviews 1" at bounding box center [112, 308] width 128 height 22
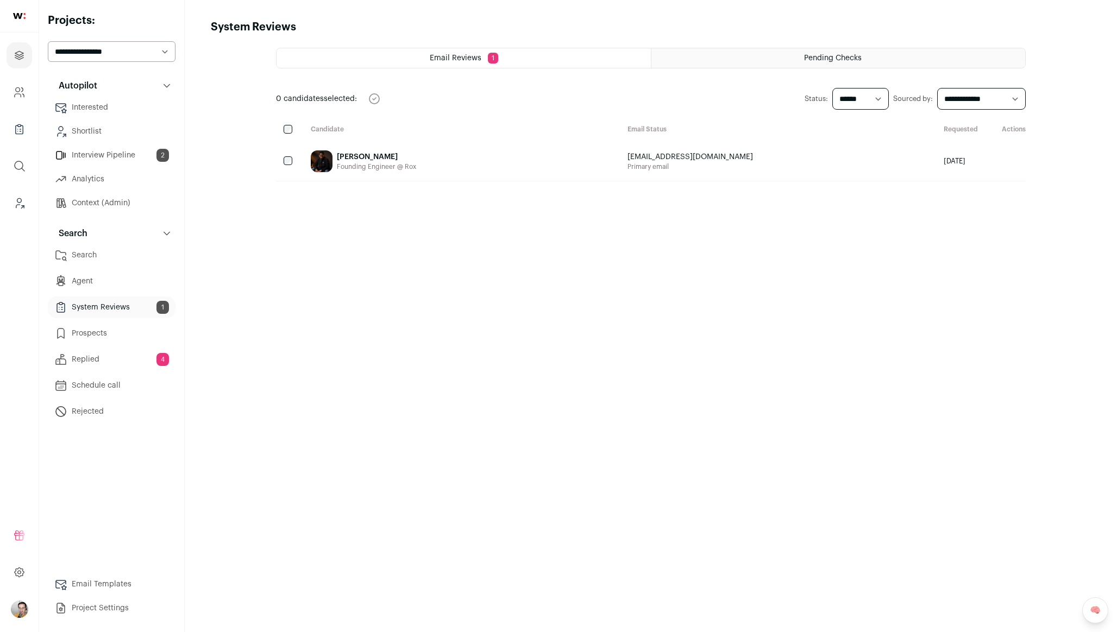
click at [115, 153] on html "Projects Company and ATS Settings Company Lists (Experimental) Global Search Le…" at bounding box center [558, 316] width 1117 height 632
click at [117, 154] on link "Interview Pipeline 2" at bounding box center [112, 156] width 128 height 22
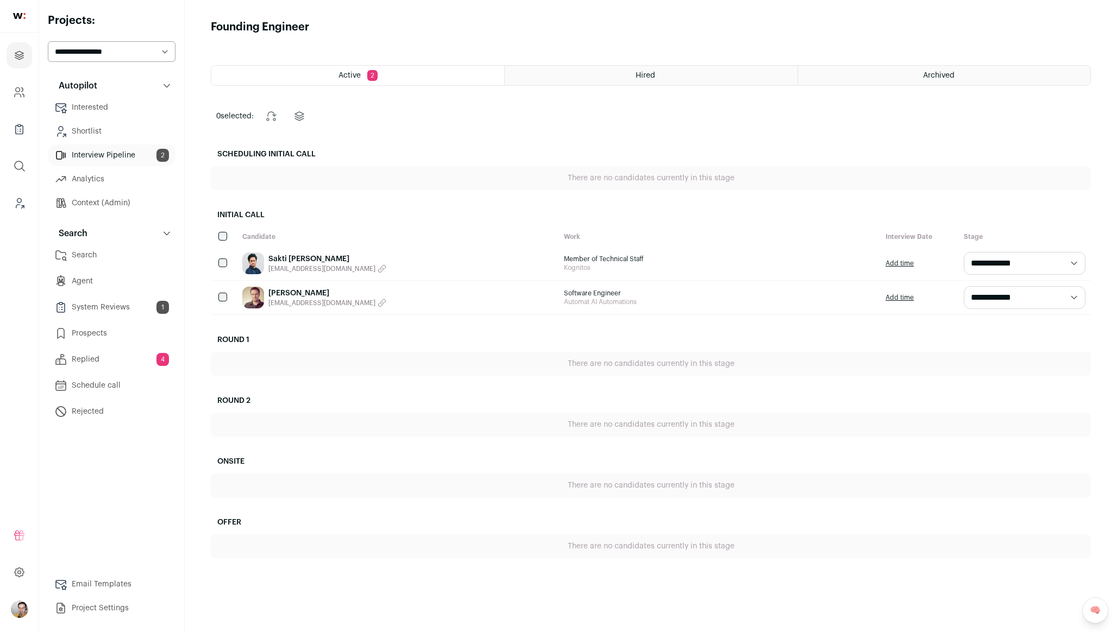
click at [120, 131] on link "Shortlist" at bounding box center [112, 132] width 128 height 22
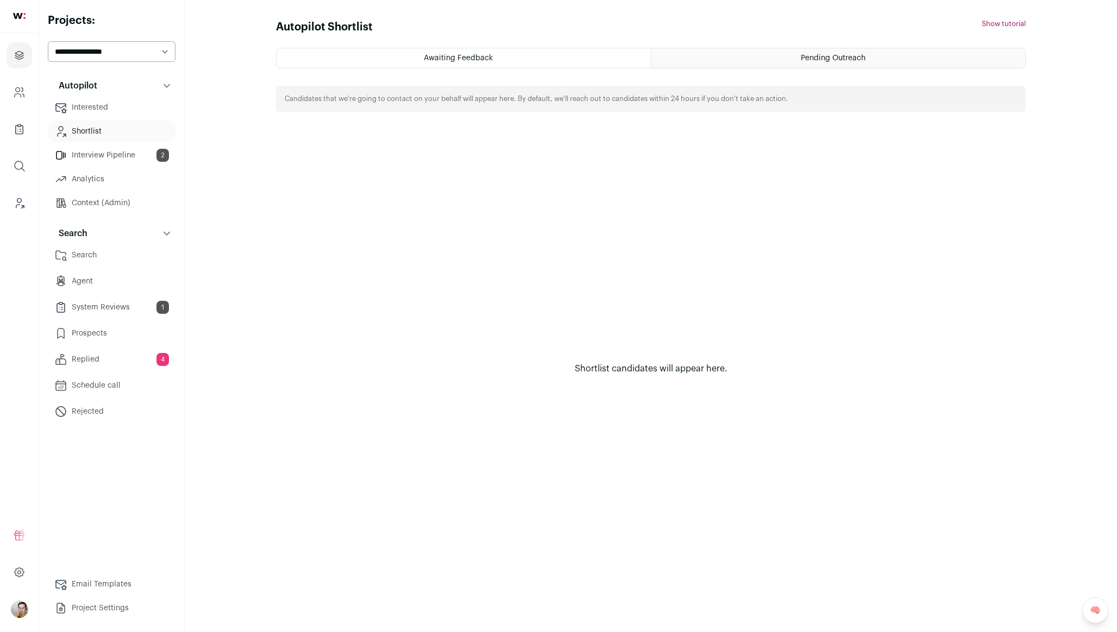
click at [118, 359] on link "Replied 4" at bounding box center [112, 360] width 128 height 22
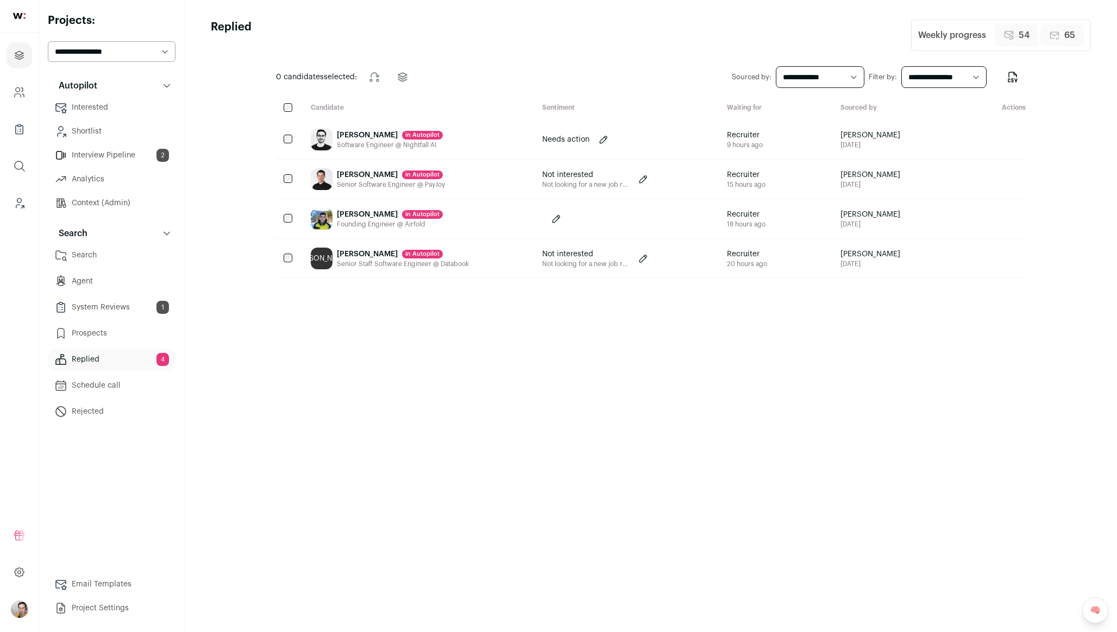
click at [108, 284] on html "Projects Company and ATS Settings Company Lists (Experimental) Global Search Le…" at bounding box center [558, 316] width 1117 height 632
click at [116, 271] on link "Agent" at bounding box center [112, 282] width 128 height 22
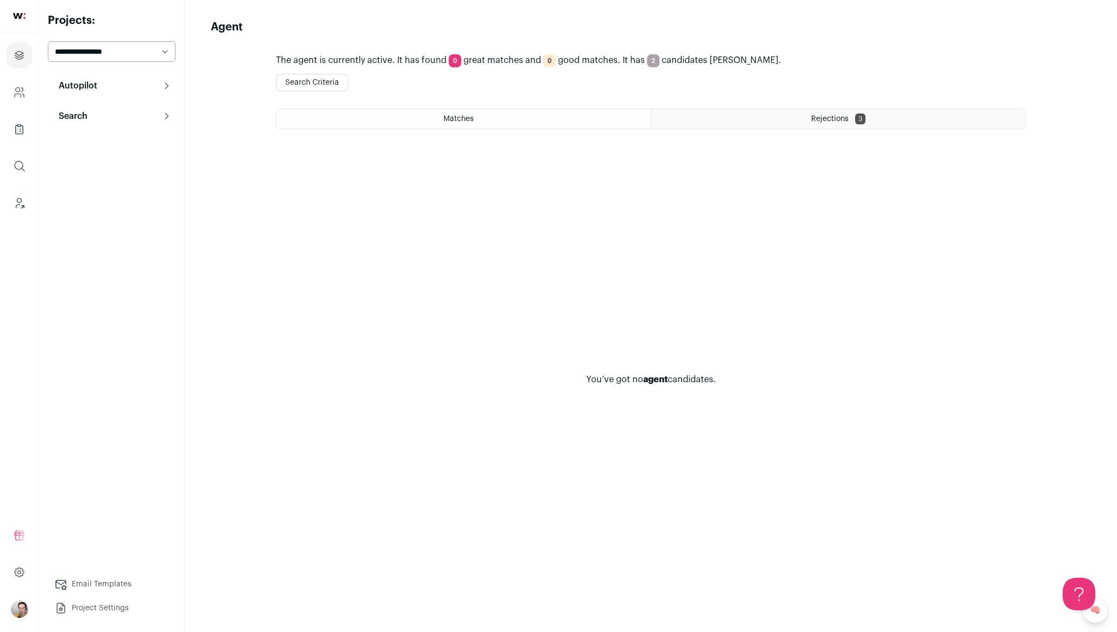
click at [702, 121] on div "Rejections 3" at bounding box center [838, 119] width 374 height 20
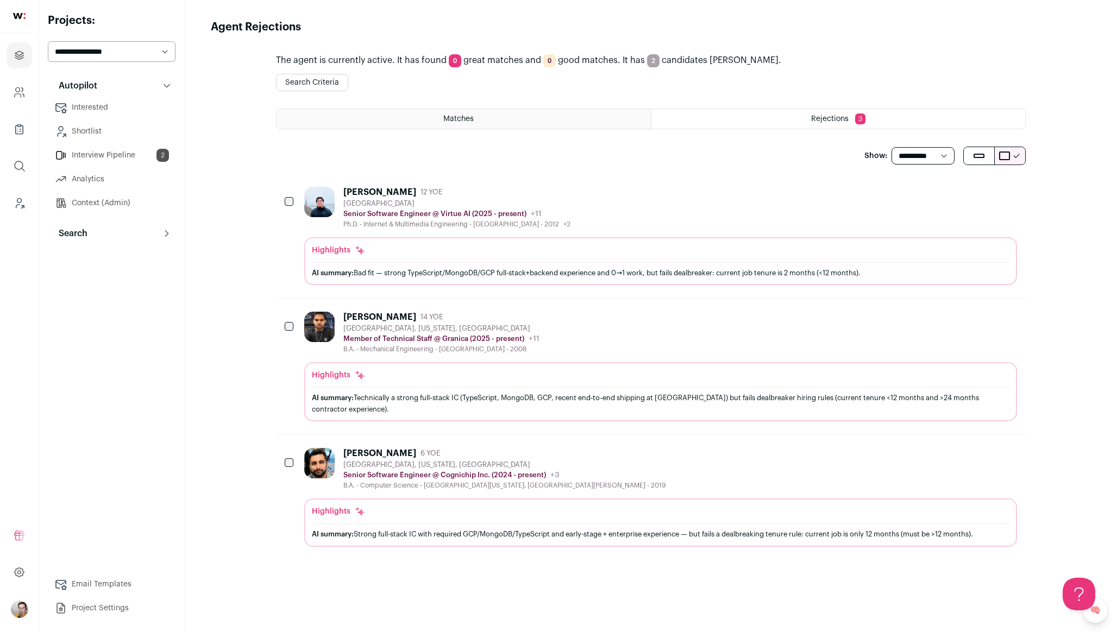
click at [634, 216] on div "Seunghwa Song 12 YOE San Francisco Bay Area Senior Software Engineer @ Virtue A…" at bounding box center [660, 208] width 713 height 42
click at [564, 338] on div "Madhusudhan Polu 14 YOE Mountain View, California, United States Member of Tech…" at bounding box center [660, 333] width 713 height 42
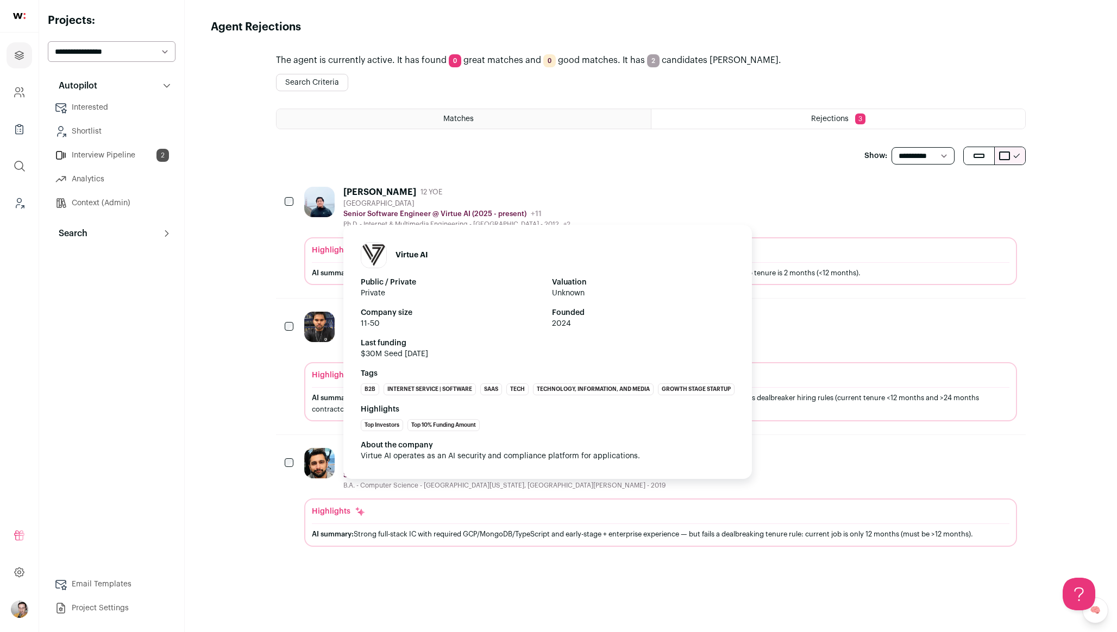
click at [440, 203] on div "San Francisco Bay Area" at bounding box center [456, 203] width 227 height 9
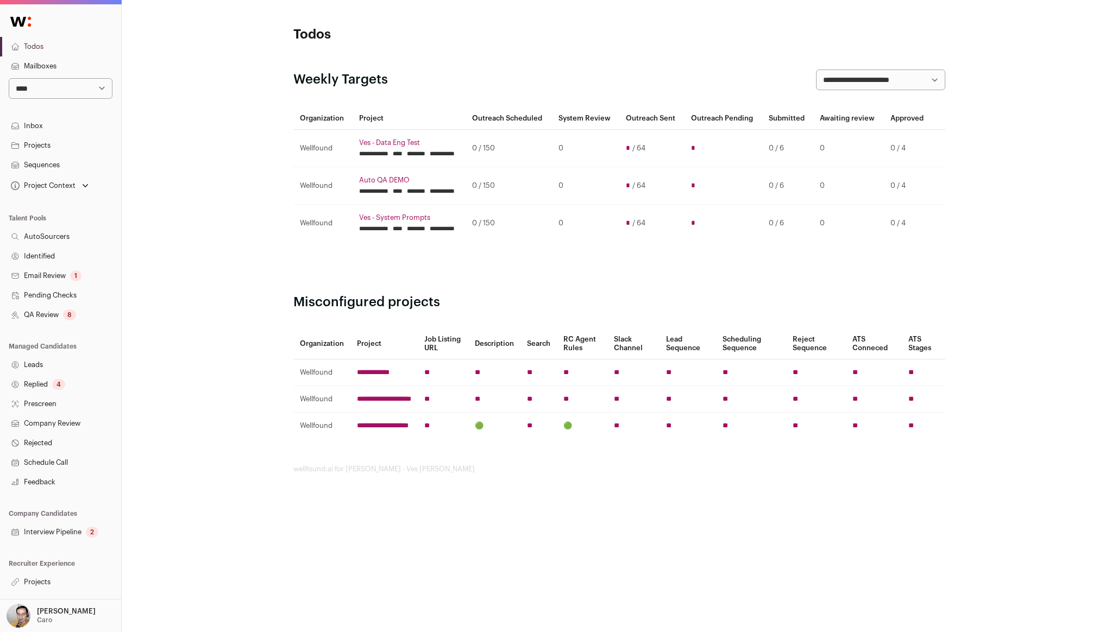
click at [66, 92] on select "**********" at bounding box center [61, 88] width 104 height 21
select select "*****"
click at [9, 78] on select "**********" at bounding box center [61, 88] width 104 height 21
click at [62, 578] on link "Projects" at bounding box center [60, 583] width 121 height 20
click at [58, 97] on select "**********" at bounding box center [61, 88] width 104 height 21
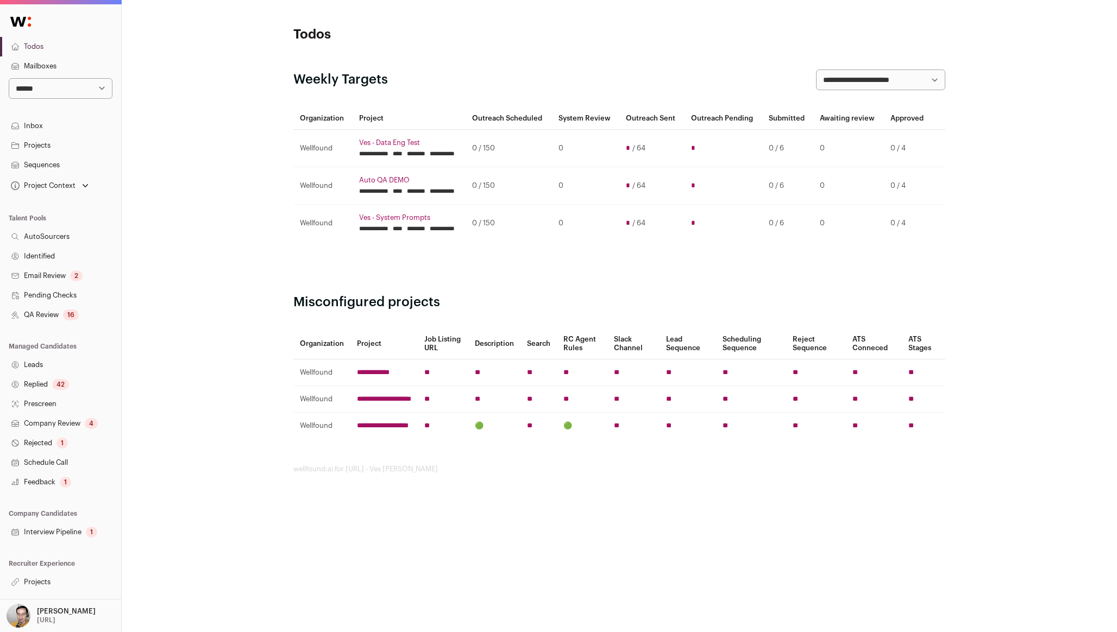
select select "*****"
click at [9, 78] on select "**********" at bounding box center [61, 88] width 104 height 21
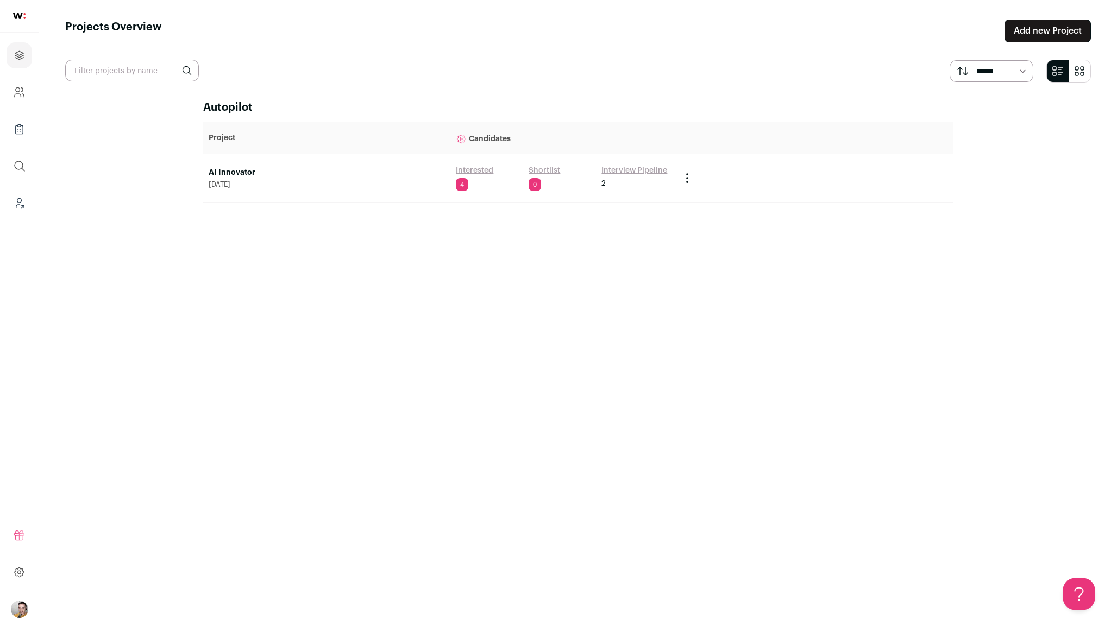
click at [474, 171] on link "Interested" at bounding box center [474, 170] width 37 height 11
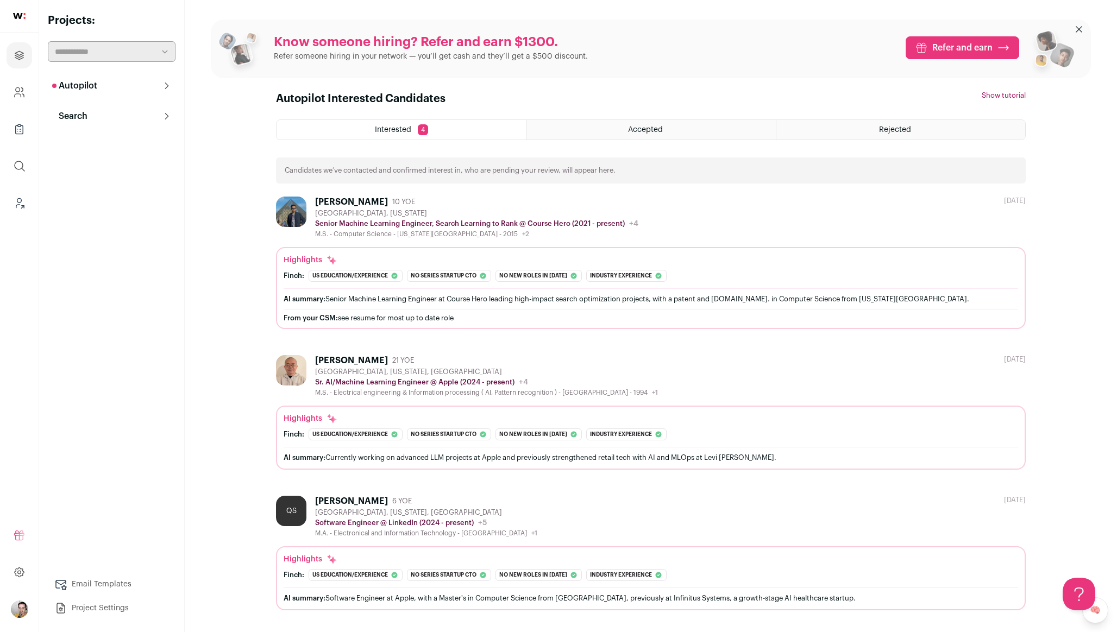
click at [118, 128] on div "Autopilot Autopilot Interested 4 Shortlist Interview Pipeline 2 Analytics Conte…" at bounding box center [112, 347] width 128 height 544
click at [118, 119] on button "Search" at bounding box center [112, 116] width 128 height 22
click at [115, 162] on link "Agent 1" at bounding box center [112, 164] width 128 height 22
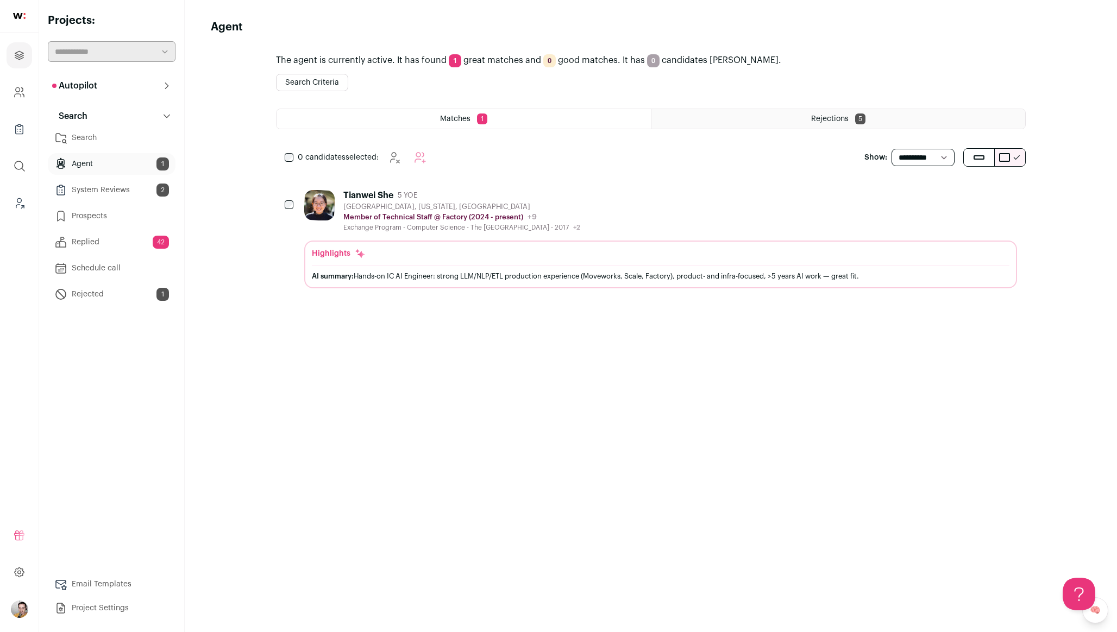
click at [684, 110] on div "Rejections 5" at bounding box center [838, 119] width 374 height 20
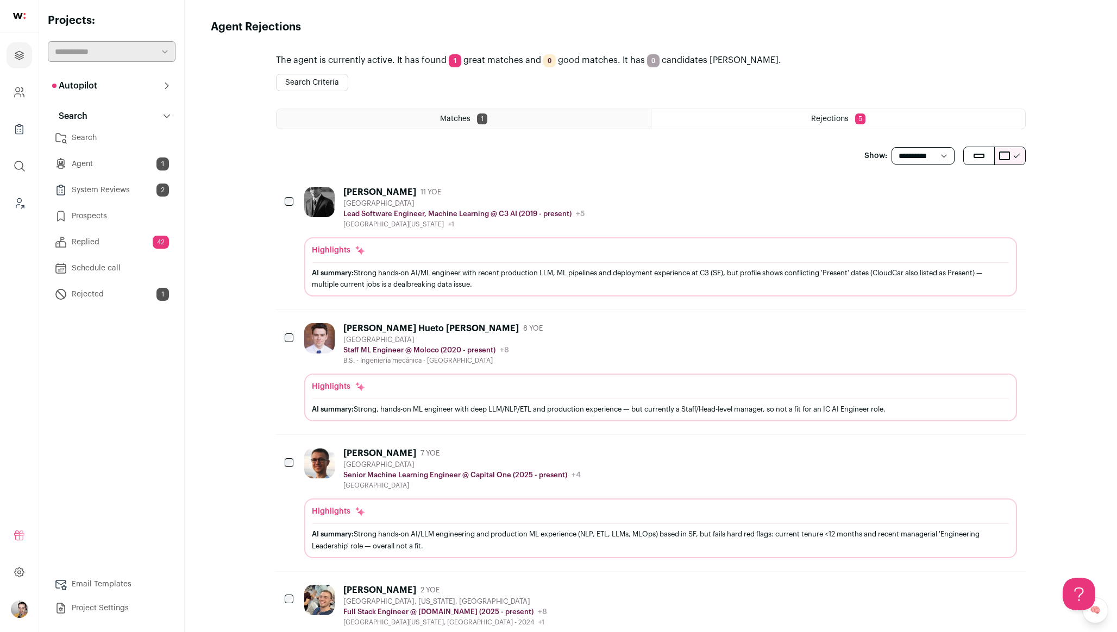
click at [498, 134] on div "Matches 1 Rejections 5" at bounding box center [651, 128] width 750 height 38
click at [477, 121] on span "1" at bounding box center [482, 119] width 10 height 11
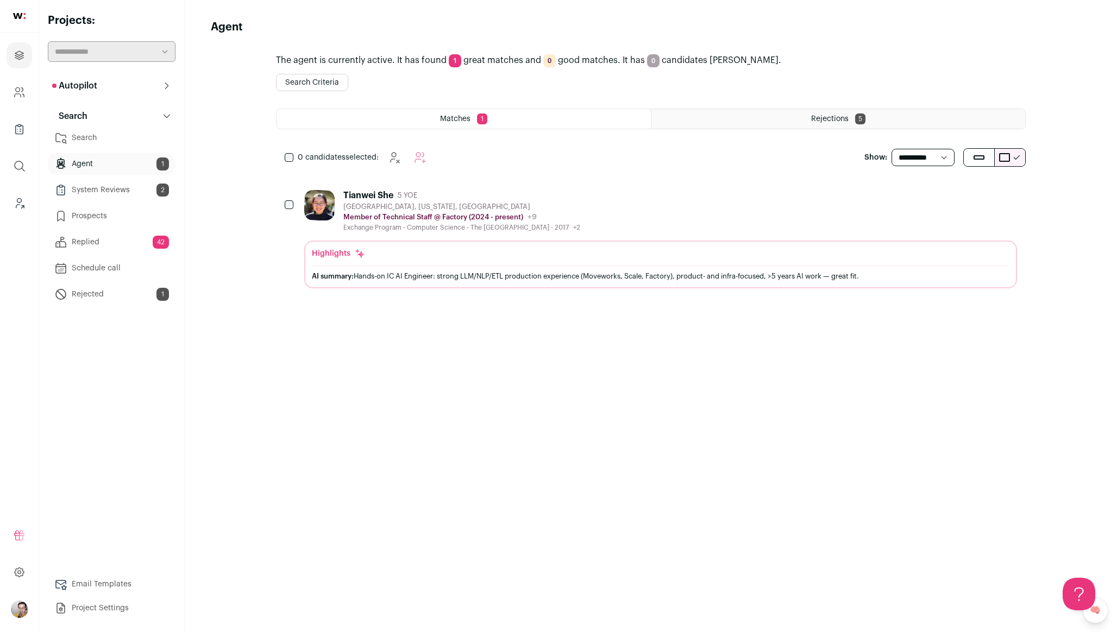
click at [556, 203] on div "Stanford, California, United States" at bounding box center [461, 207] width 237 height 9
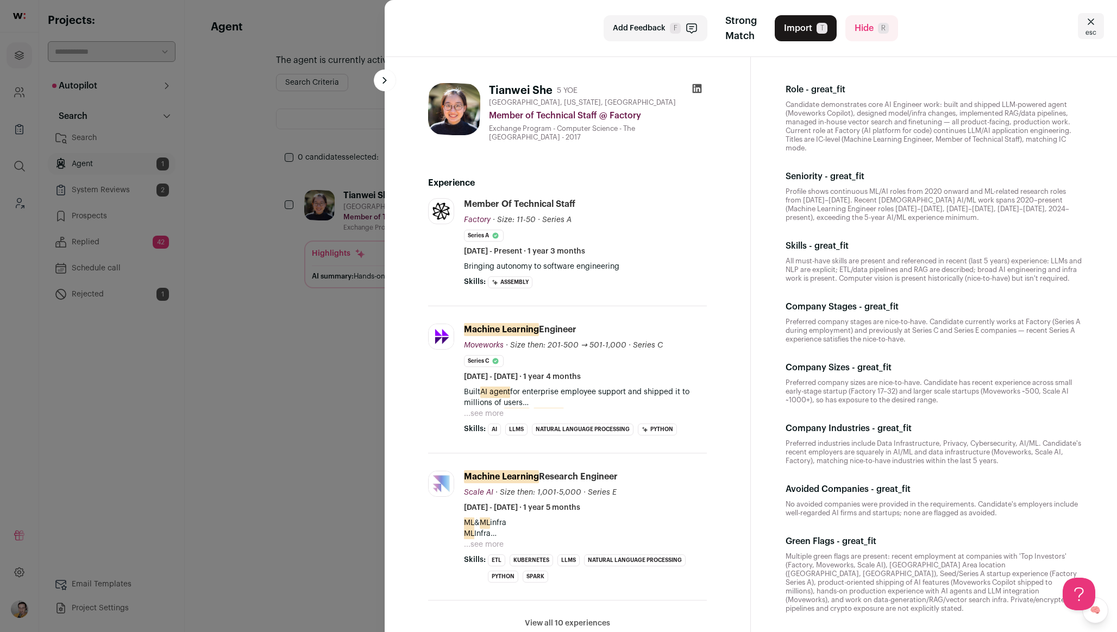
click at [312, 361] on div "Add Feedback F Strong Match Import T Hide R esc Tianwei She 5 YOE Stanford, Cal…" at bounding box center [558, 316] width 1117 height 632
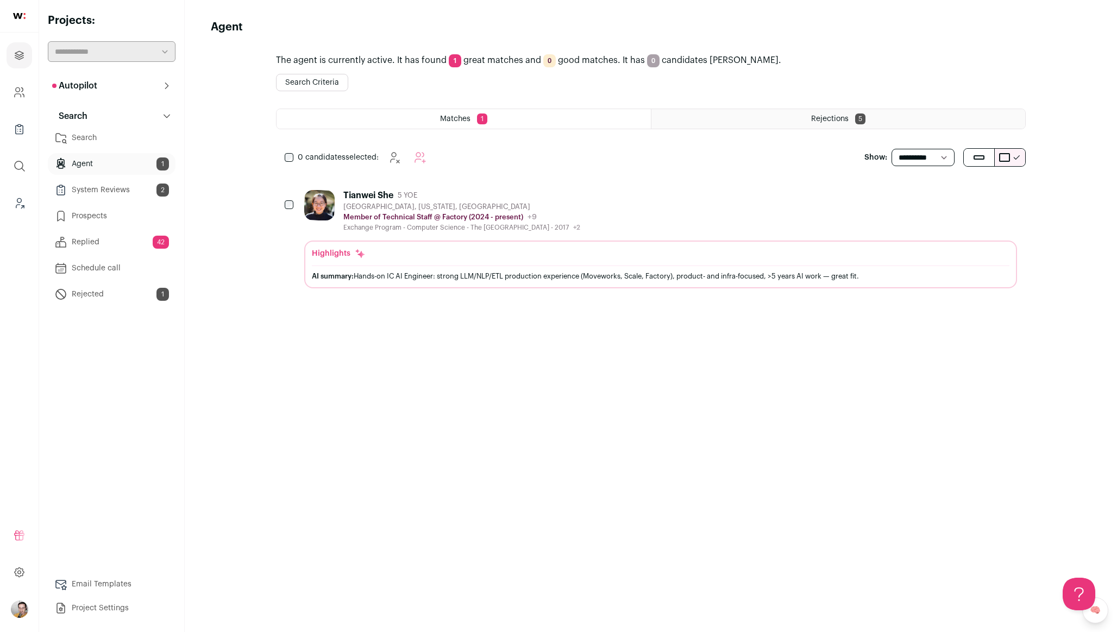
click at [295, 77] on button "Search Criteria" at bounding box center [312, 82] width 72 height 17
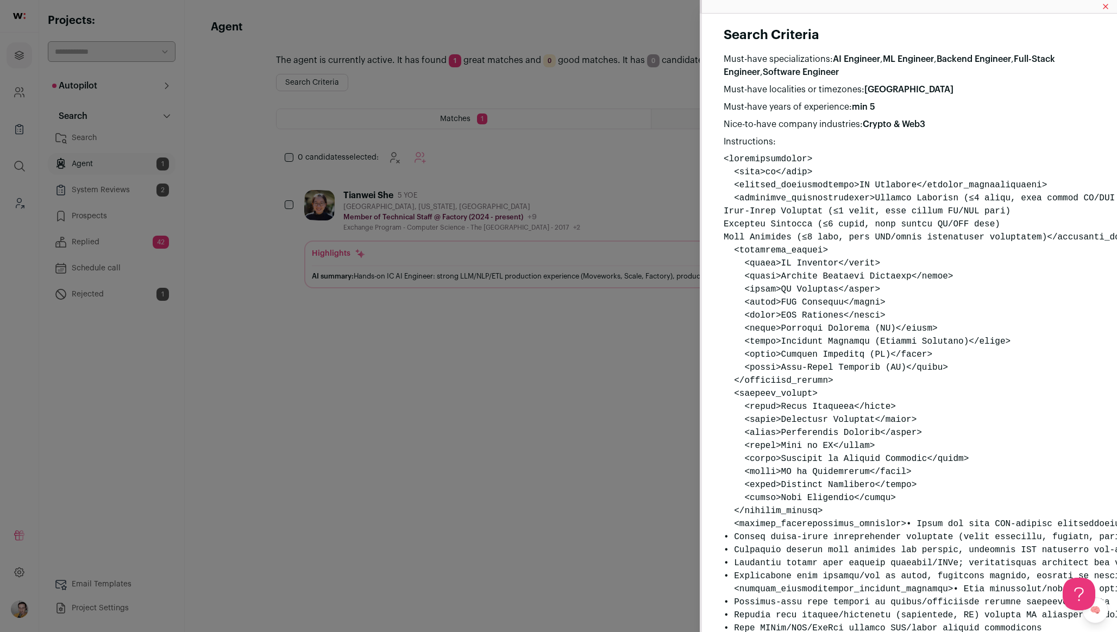
click at [467, 366] on div "Search Criteria Must-have specializations: AI Engineer , ML Engineer , Backend …" at bounding box center [558, 316] width 1117 height 632
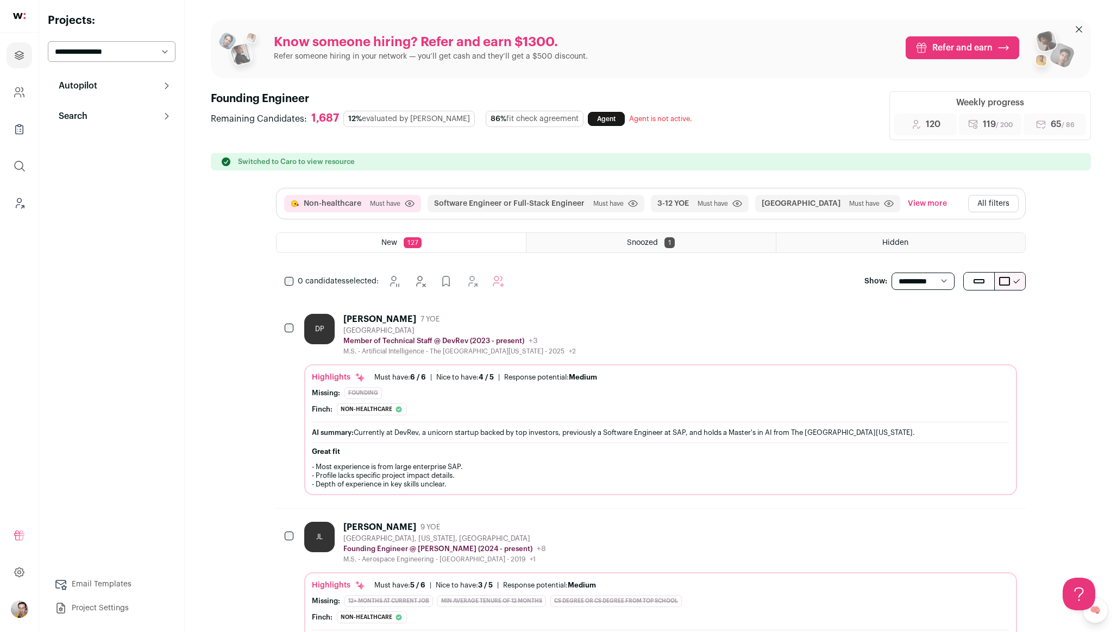
click at [171, 82] on button "Autopilot" at bounding box center [112, 86] width 128 height 22
click at [104, 203] on link "Context (Admin)" at bounding box center [112, 203] width 128 height 22
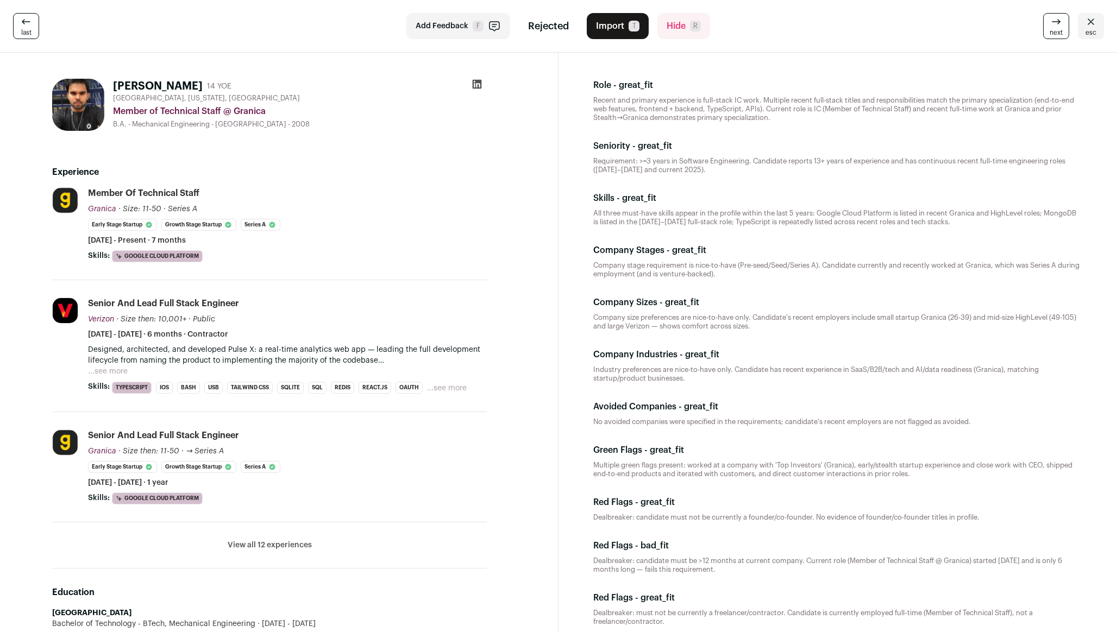
click at [1092, 31] on span "esc" at bounding box center [1090, 32] width 11 height 9
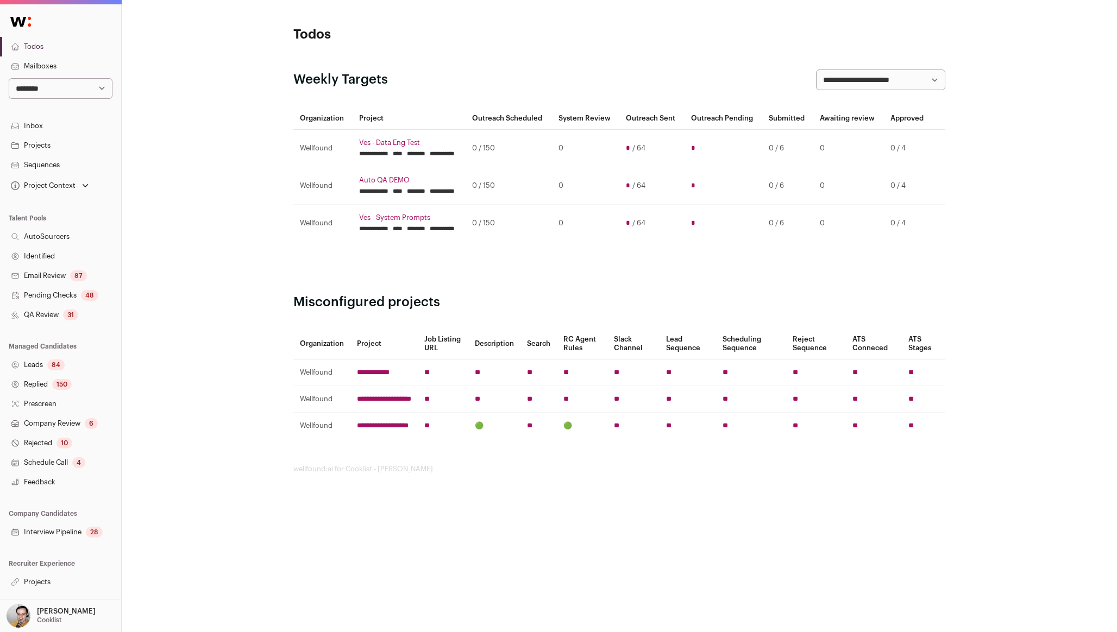
click at [78, 574] on link "Projects" at bounding box center [60, 583] width 121 height 20
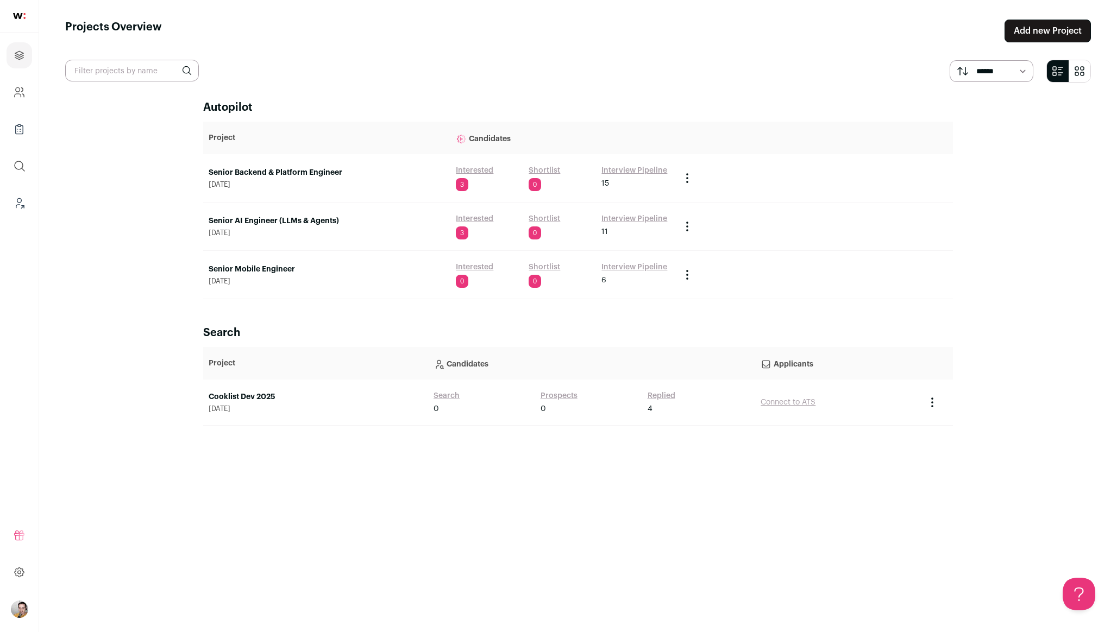
click at [297, 169] on link "Senior Backend & Platform Engineer" at bounding box center [327, 172] width 236 height 11
click at [288, 218] on link "Senior AI Engineer (LLMs & Agents)" at bounding box center [327, 221] width 236 height 11
click at [265, 265] on link "Senior Mobile Engineer" at bounding box center [327, 269] width 236 height 11
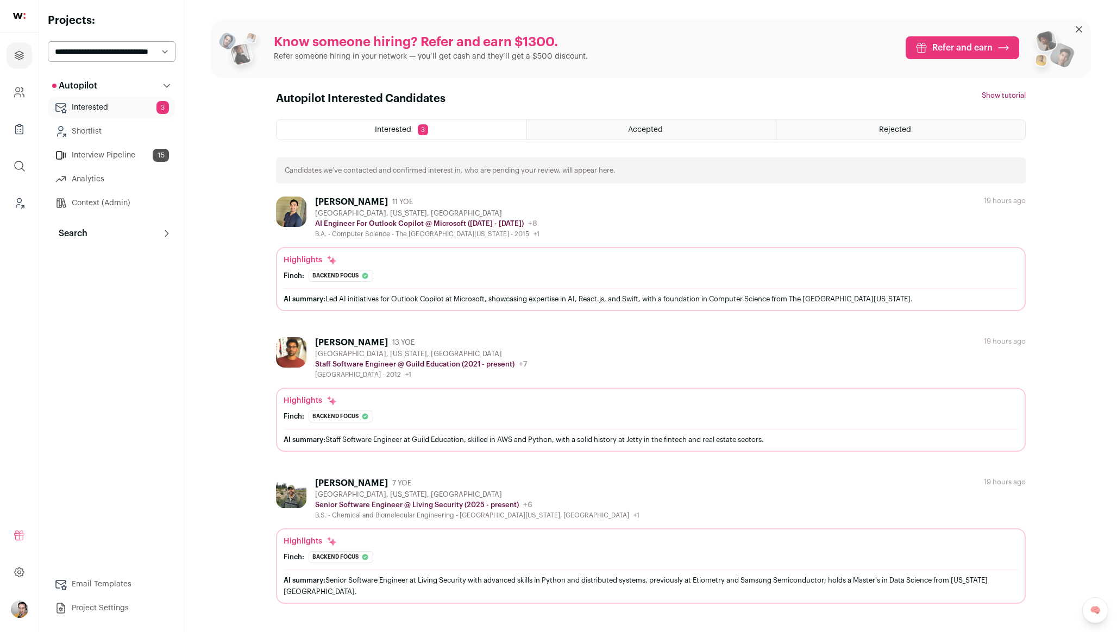
click at [104, 240] on button "Search" at bounding box center [112, 234] width 128 height 22
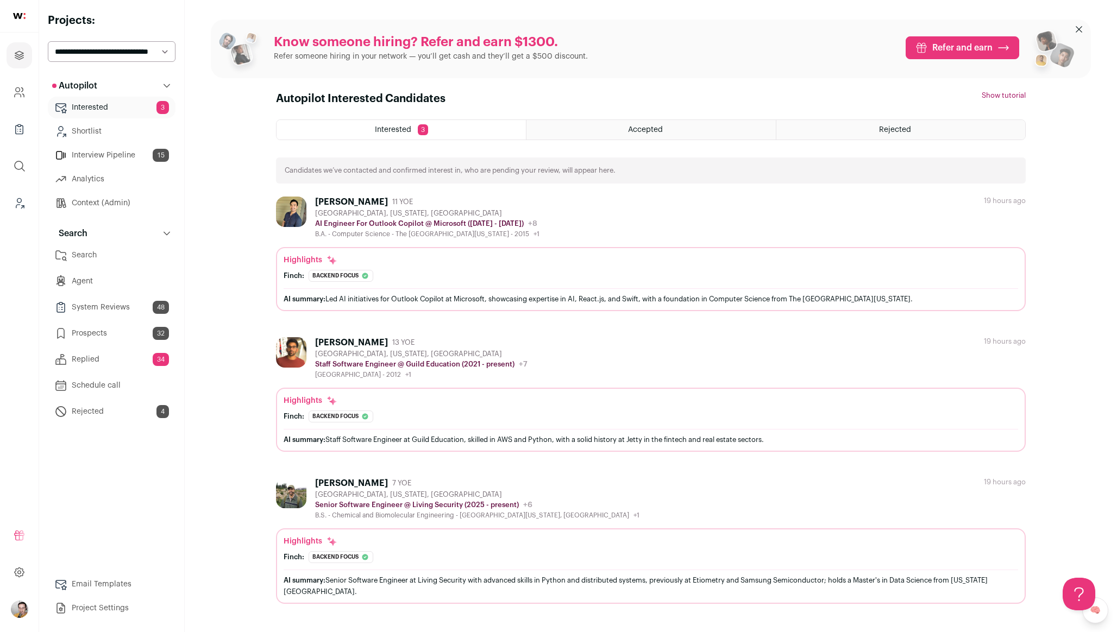
click at [104, 278] on link "Agent" at bounding box center [112, 282] width 128 height 22
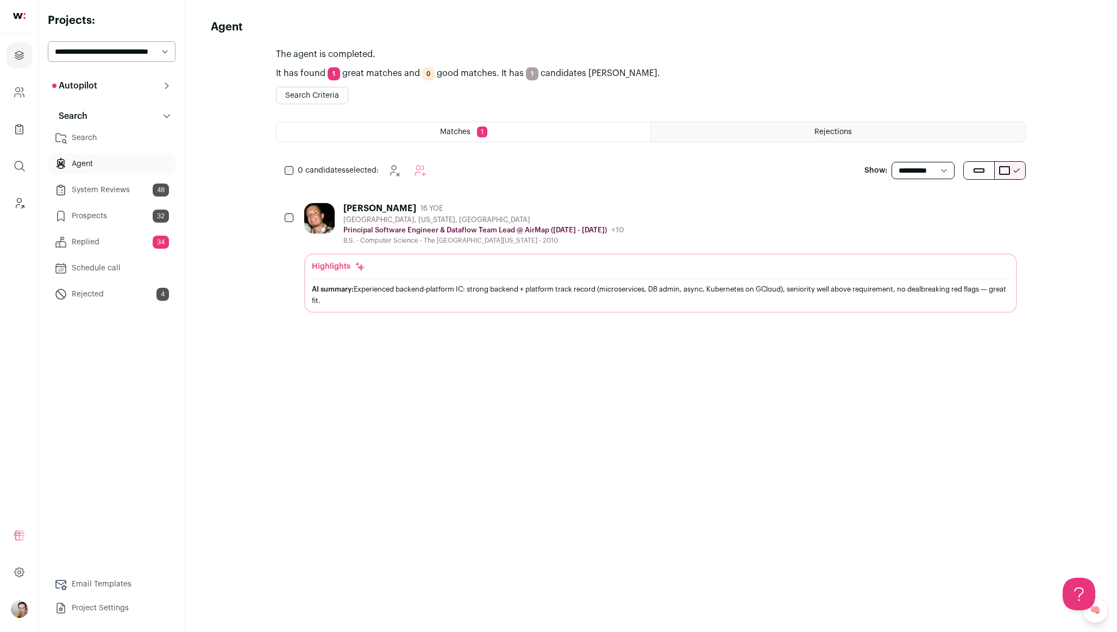
click at [324, 96] on button "Search Criteria" at bounding box center [312, 95] width 72 height 17
click at [171, 86] on icon at bounding box center [166, 85] width 9 height 9
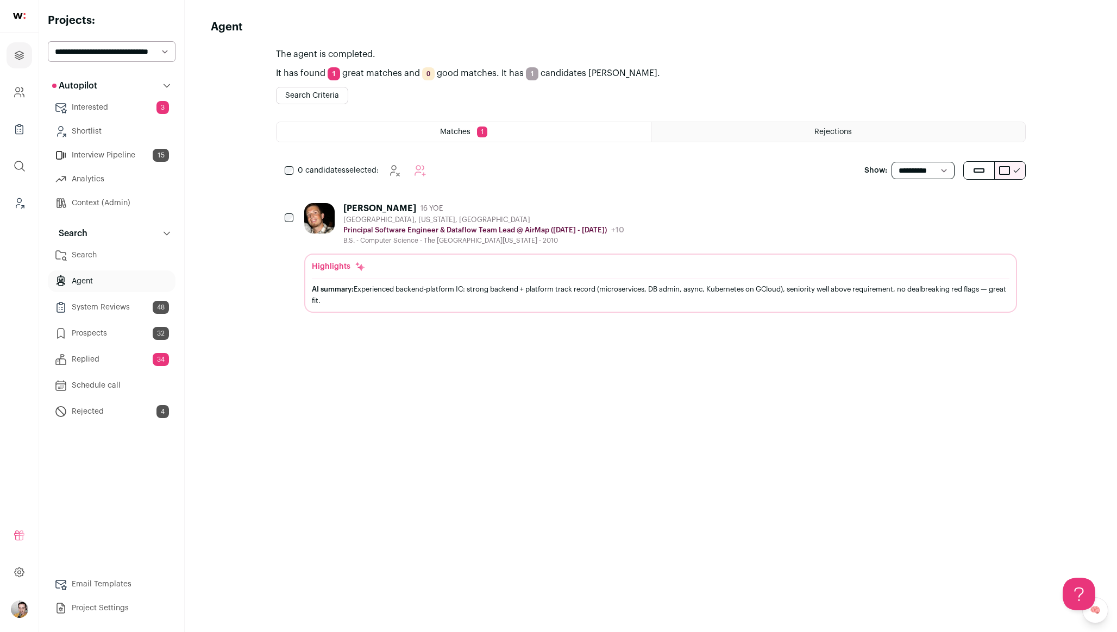
click at [128, 198] on link "Context (Admin)" at bounding box center [112, 203] width 128 height 22
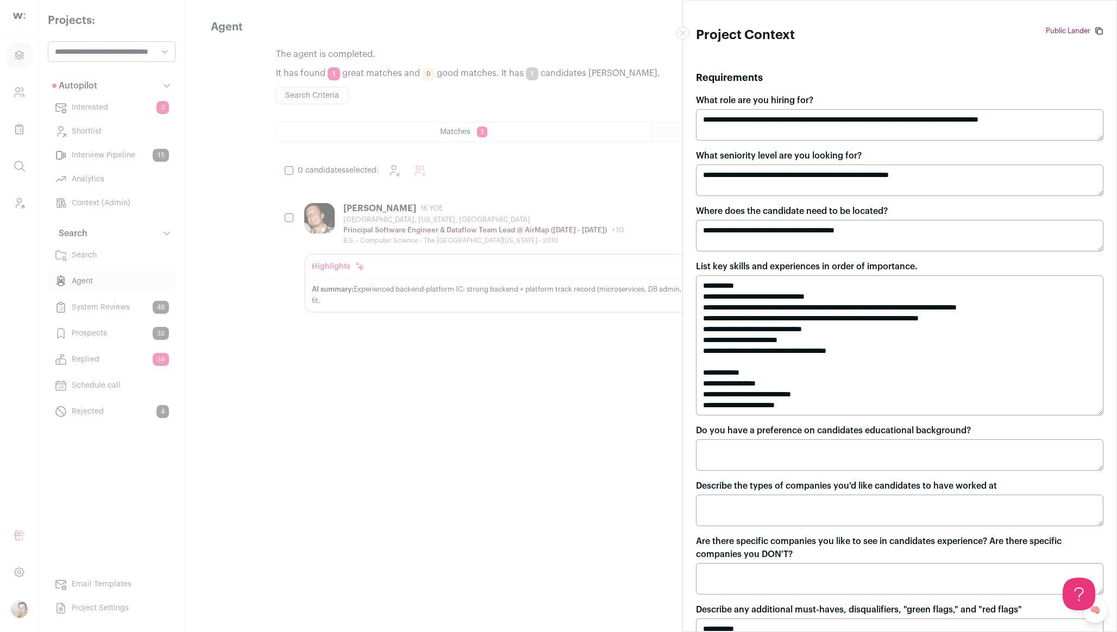
click at [806, 351] on textarea "**********" at bounding box center [899, 345] width 407 height 140
click at [809, 338] on textarea "**********" at bounding box center [899, 345] width 407 height 140
click at [524, 429] on div "**********" at bounding box center [558, 316] width 1117 height 632
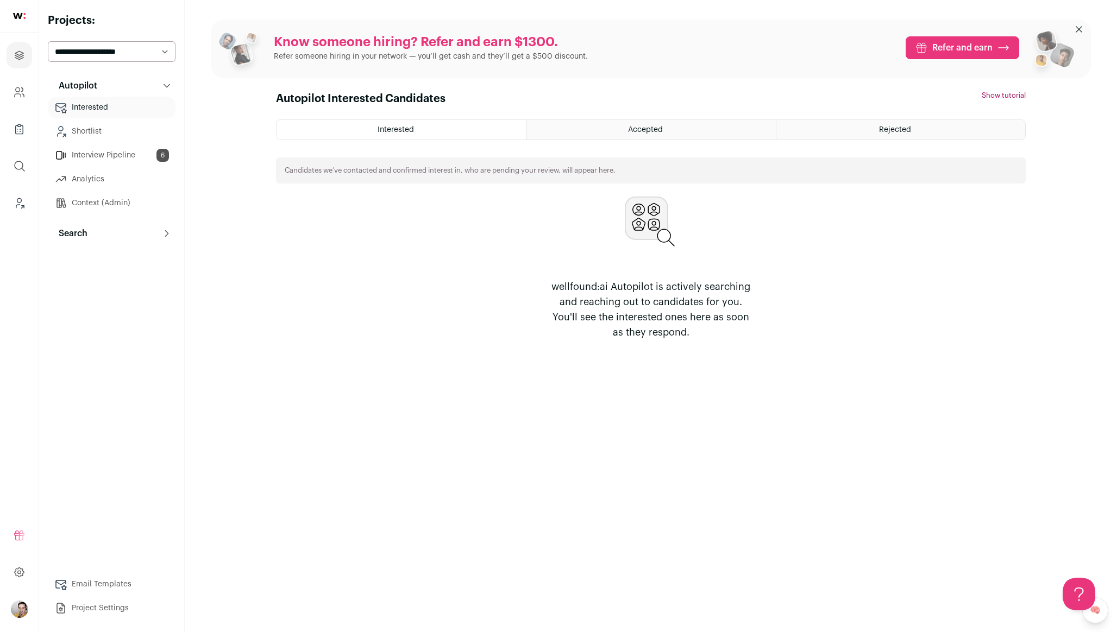
click at [68, 238] on p "Search" at bounding box center [69, 233] width 35 height 13
click at [85, 284] on link "Agent" at bounding box center [112, 282] width 128 height 22
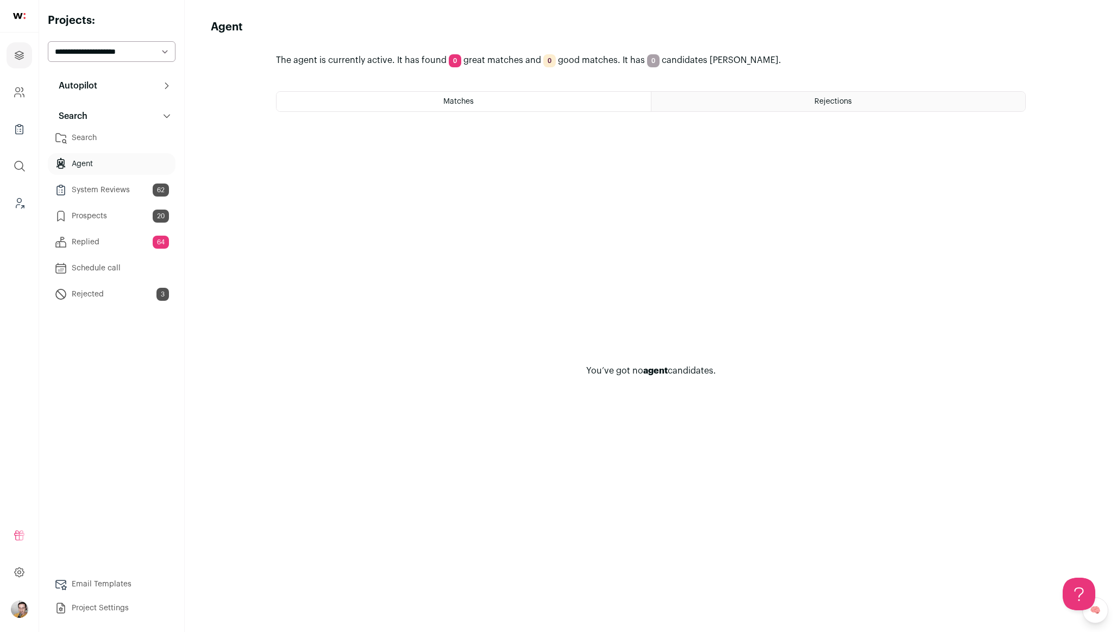
click at [134, 87] on button "Autopilot" at bounding box center [112, 86] width 128 height 22
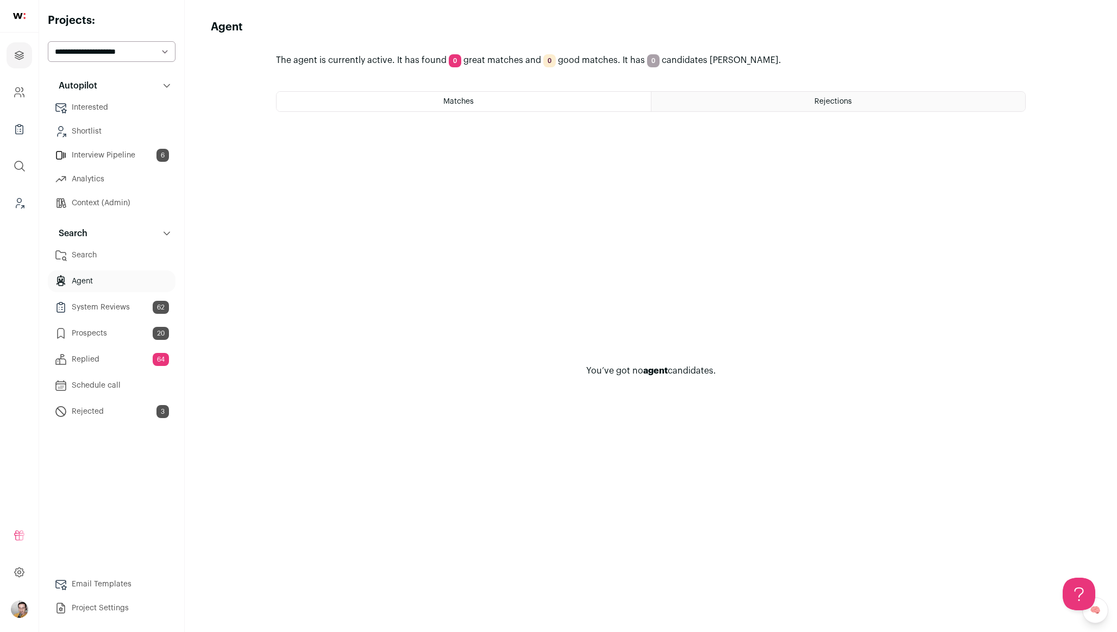
click at [105, 207] on link "Context (Admin)" at bounding box center [112, 203] width 128 height 22
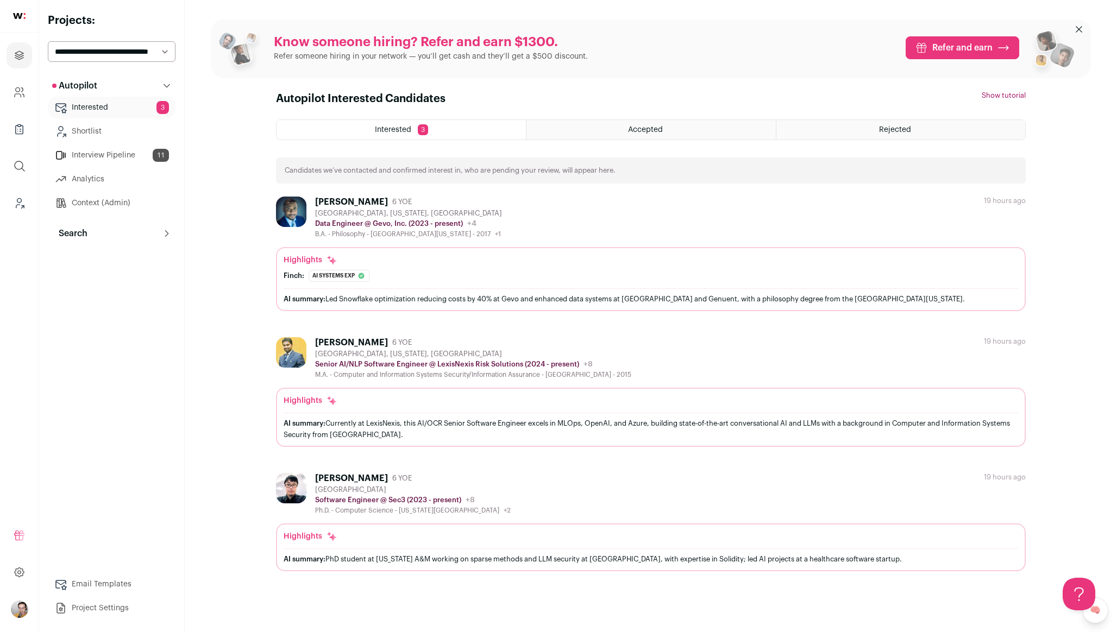
click at [135, 240] on button "Search" at bounding box center [112, 234] width 128 height 22
click at [122, 286] on link "Agent 91" at bounding box center [112, 282] width 128 height 22
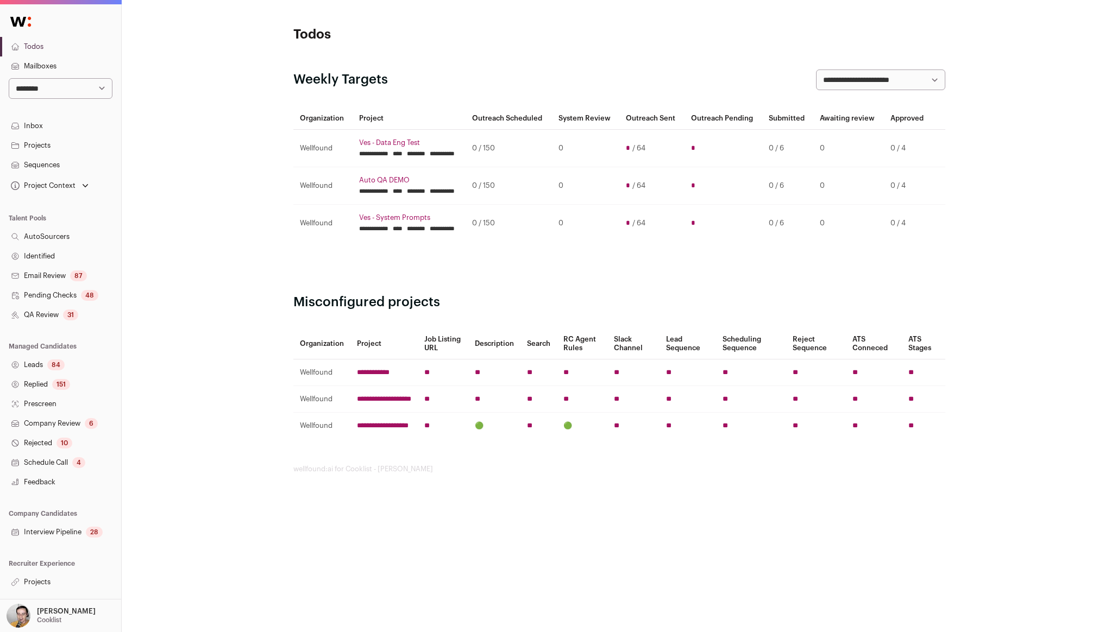
click at [63, 96] on select "**********" at bounding box center [61, 88] width 104 height 21
select select "*****"
click at [9, 78] on select "**********" at bounding box center [61, 88] width 104 height 21
click at [54, 580] on link "Projects" at bounding box center [60, 583] width 121 height 20
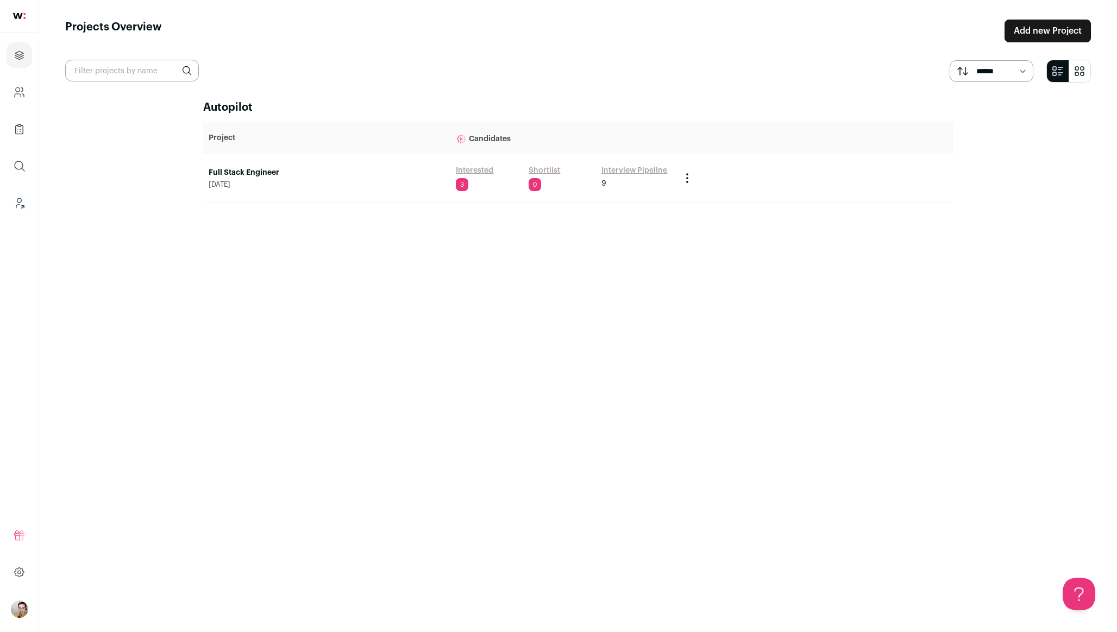
click at [481, 167] on link "Interested" at bounding box center [474, 170] width 37 height 11
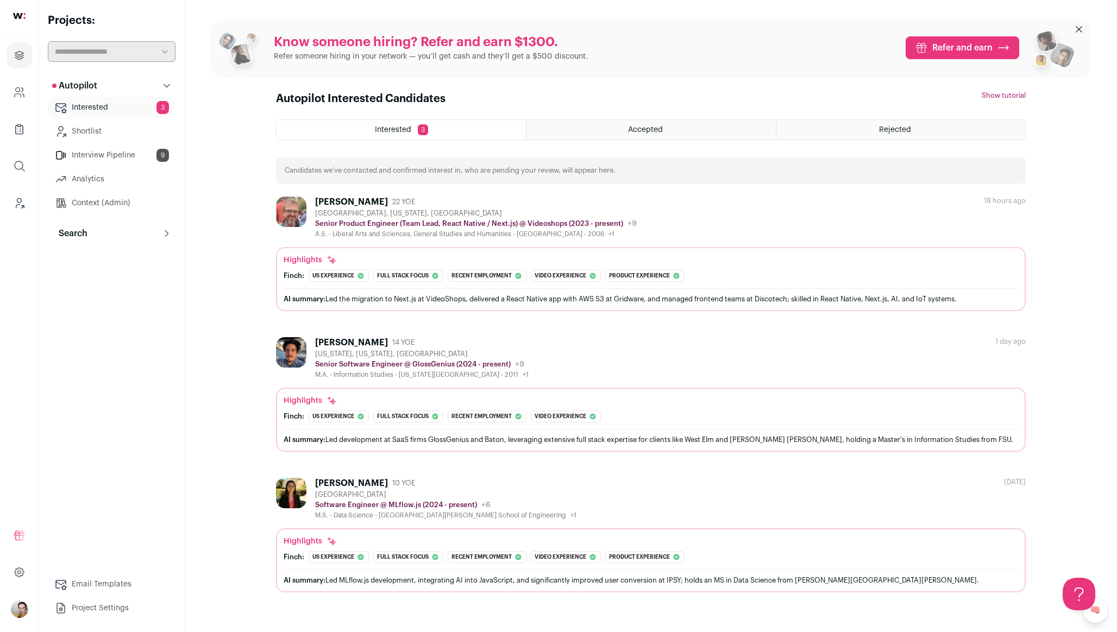
click at [82, 229] on p "Search" at bounding box center [69, 233] width 35 height 13
click at [99, 284] on link "Agent 127" at bounding box center [112, 282] width 128 height 22
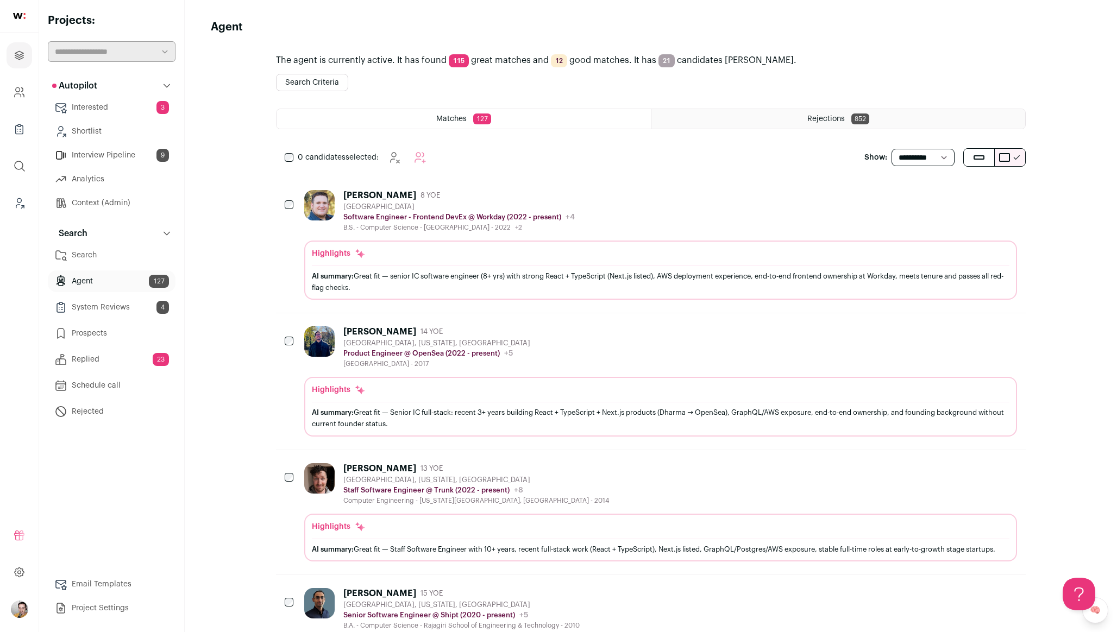
click at [539, 214] on p "Software Engineer - Frontend DevEx @ Workday (2022 - present)" at bounding box center [452, 217] width 218 height 9
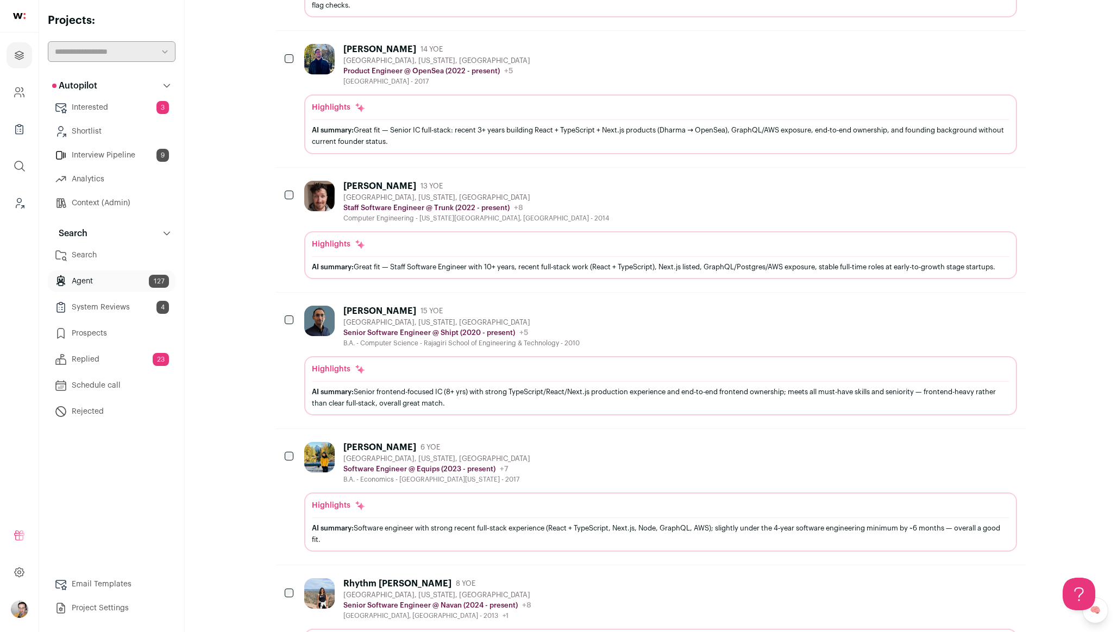
scroll to position [884, 0]
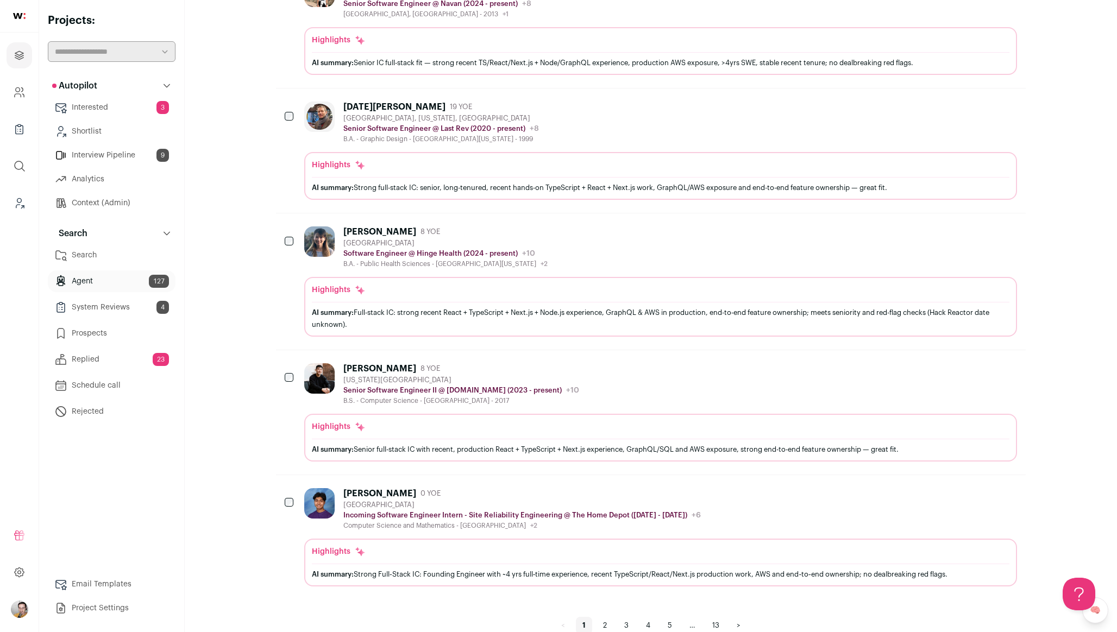
click at [669, 393] on div "Jonathan Chiu 8 YOE New York City Metropolitan Area Senior Software Engineer II…" at bounding box center [660, 384] width 713 height 42
click at [79, 205] on link "Context (Admin)" at bounding box center [112, 203] width 128 height 22
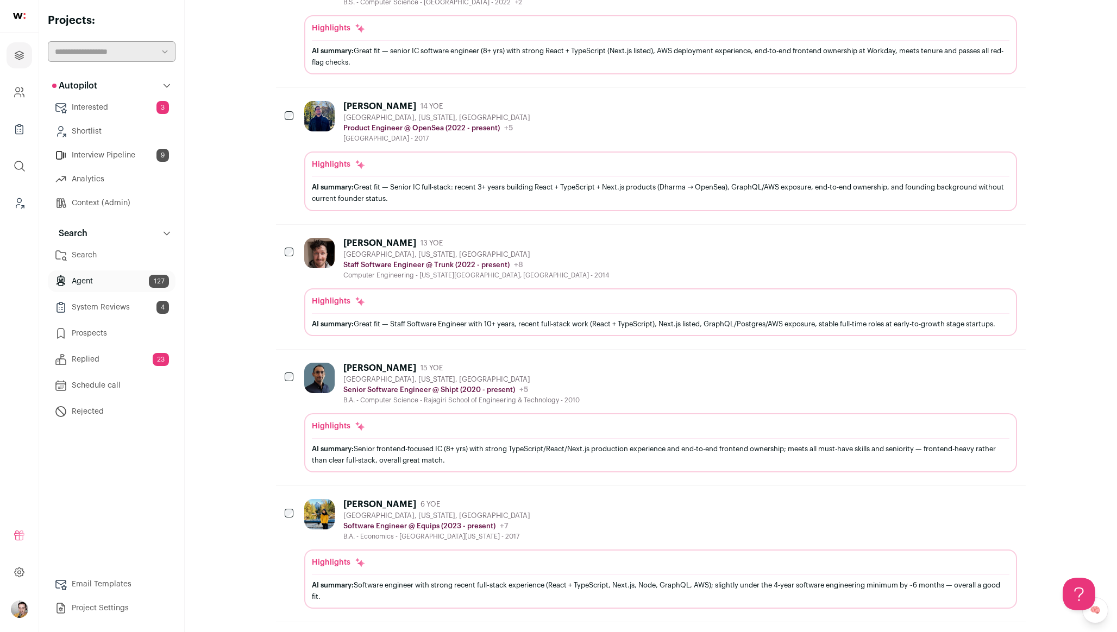
scroll to position [0, 0]
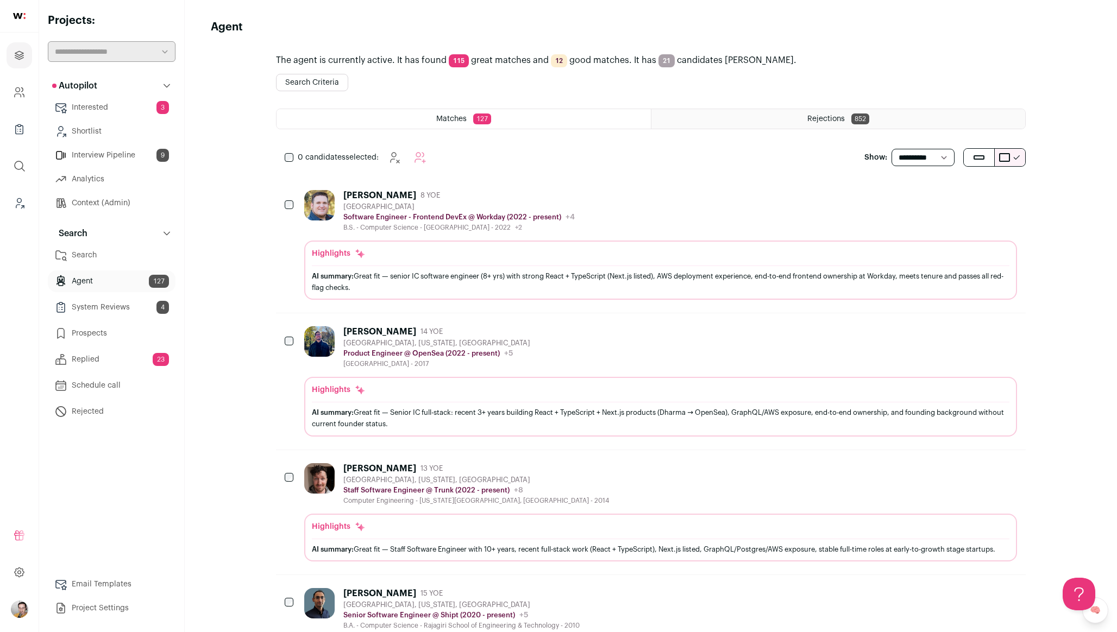
click at [640, 202] on div "Jerome Ortega 8 YOE San Francisco Bay Area Software Engineer - Frontend DevEx @…" at bounding box center [660, 211] width 713 height 42
click at [317, 85] on button "Search Criteria" at bounding box center [312, 82] width 72 height 17
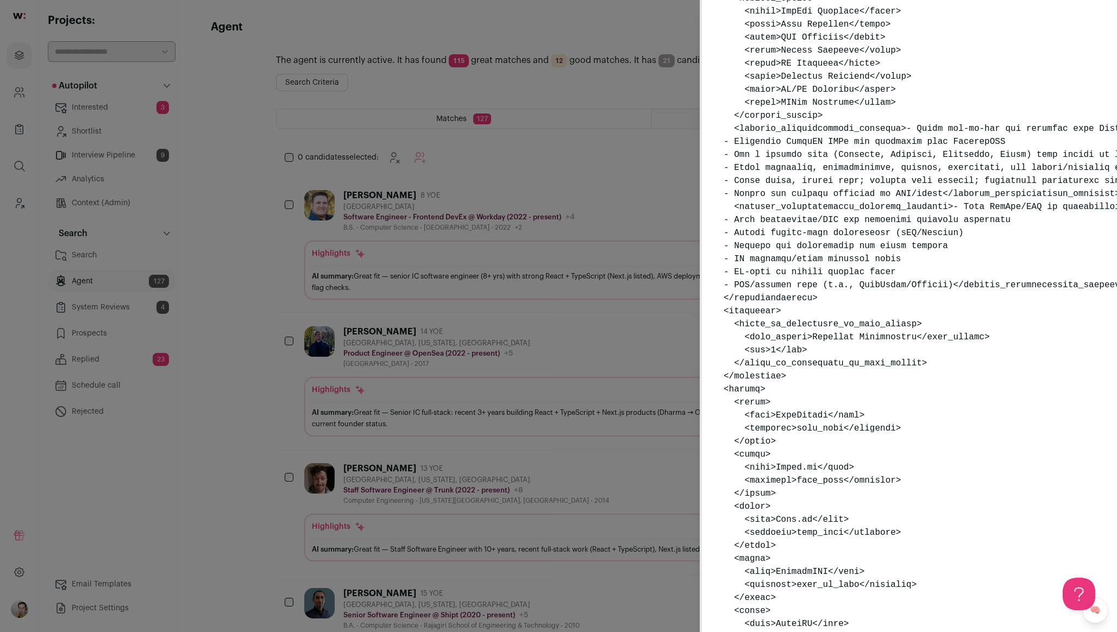
scroll to position [404, 0]
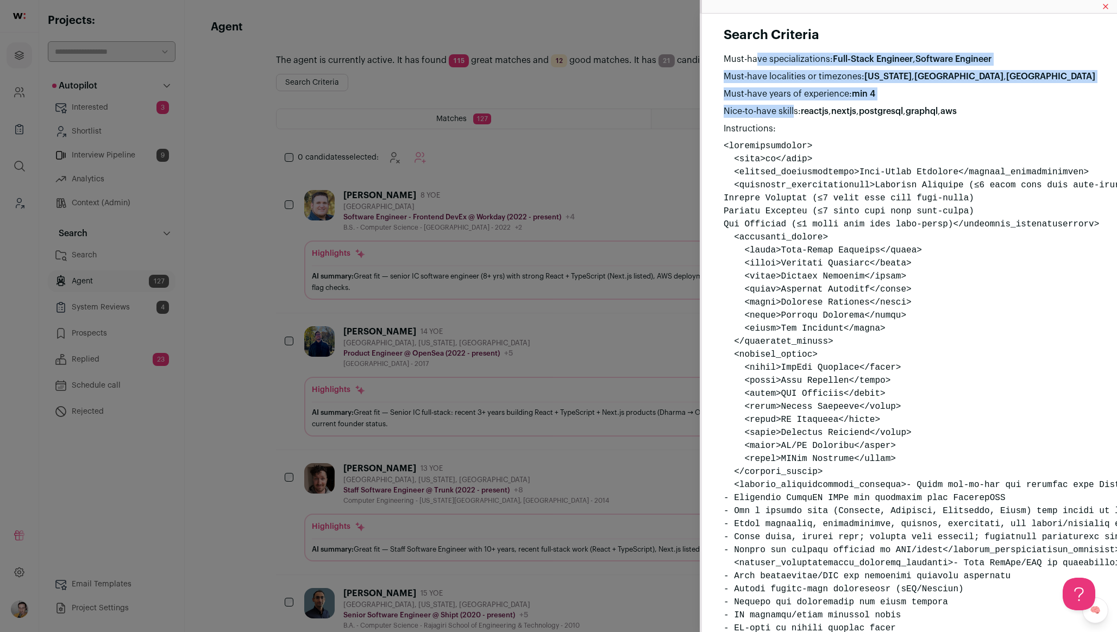
drag, startPoint x: 720, startPoint y: 48, endPoint x: 771, endPoint y: 110, distance: 79.9
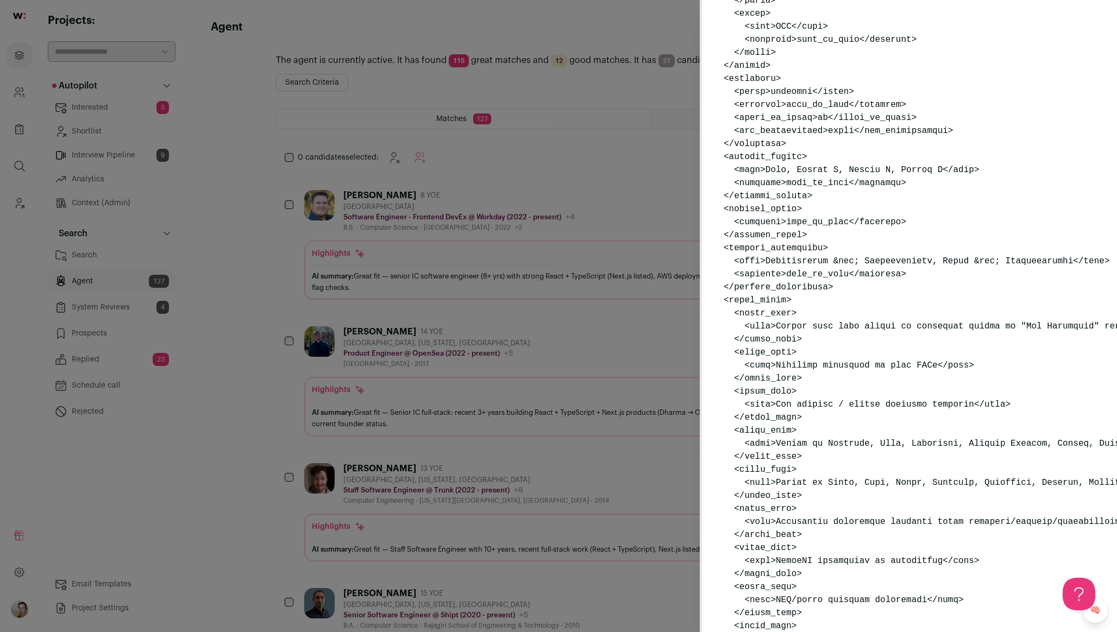
scroll to position [1133, 0]
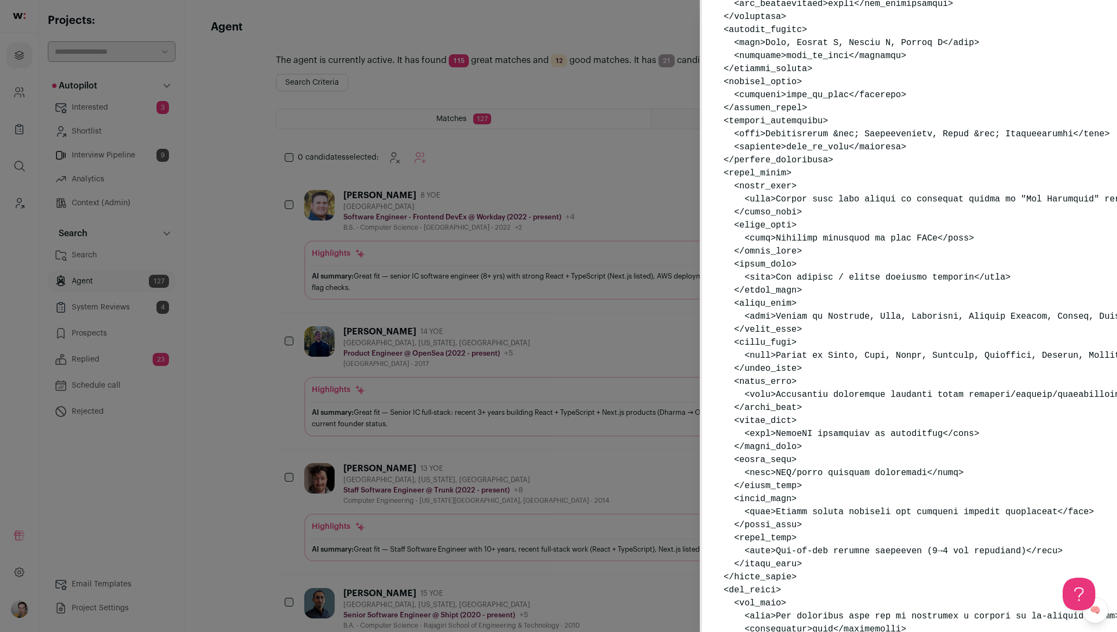
click at [962, 315] on pre "Close modal via background" at bounding box center [910, 16] width 372 height 2021
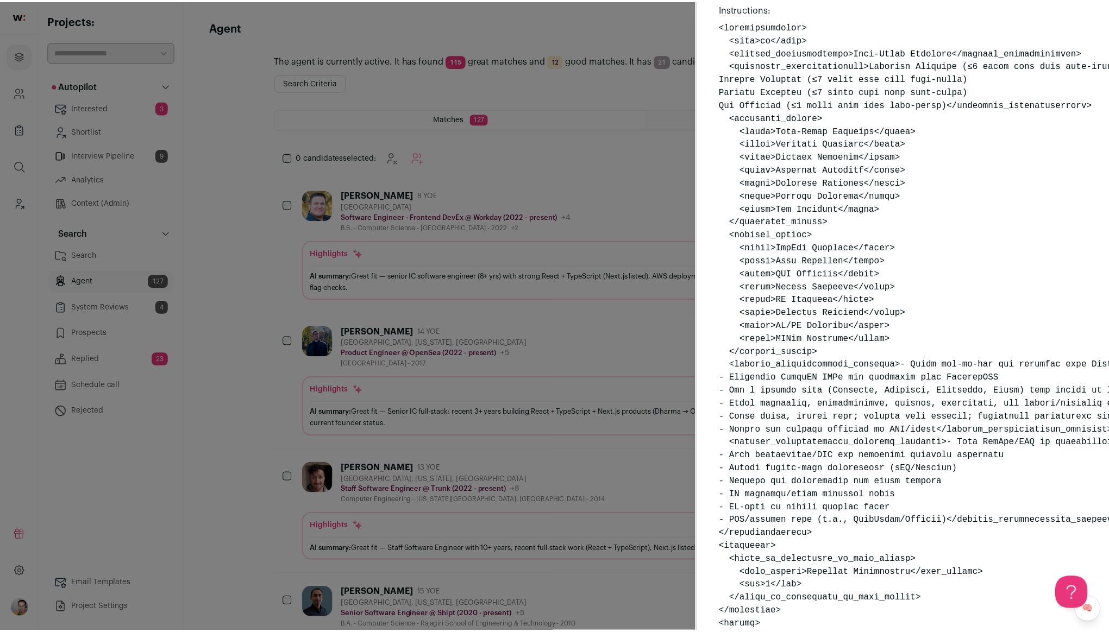
scroll to position [125, 0]
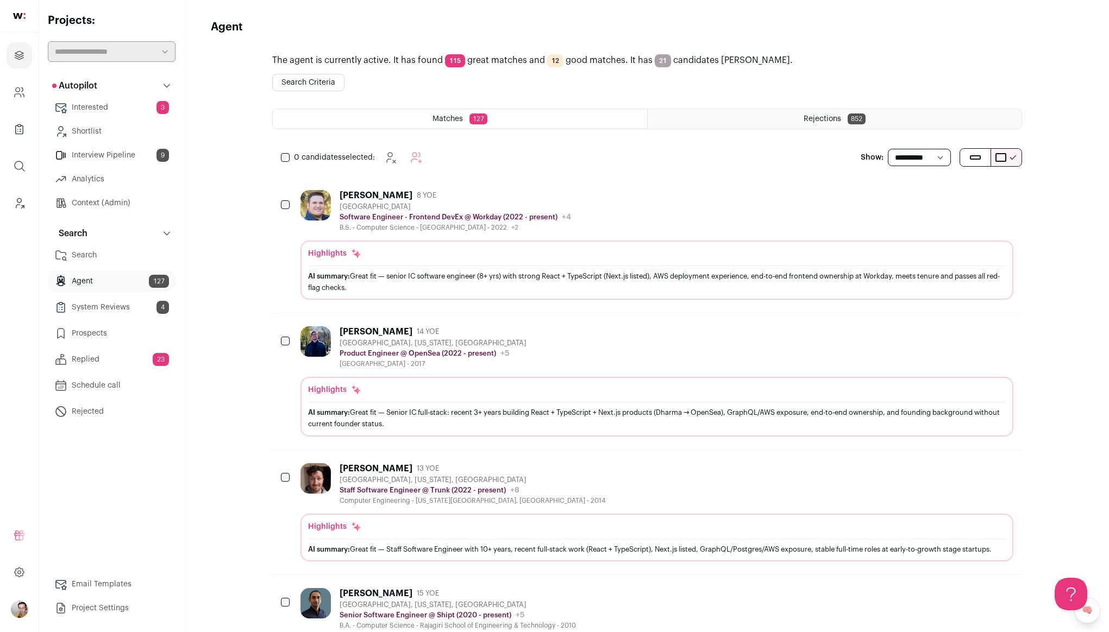
click at [582, 204] on div "Jerome Ortega 8 YOE San Francisco Bay Area Software Engineer - Frontend DevEx @…" at bounding box center [656, 211] width 713 height 42
click at [459, 193] on div "Jerome Ortega 8 YOE" at bounding box center [455, 195] width 231 height 11
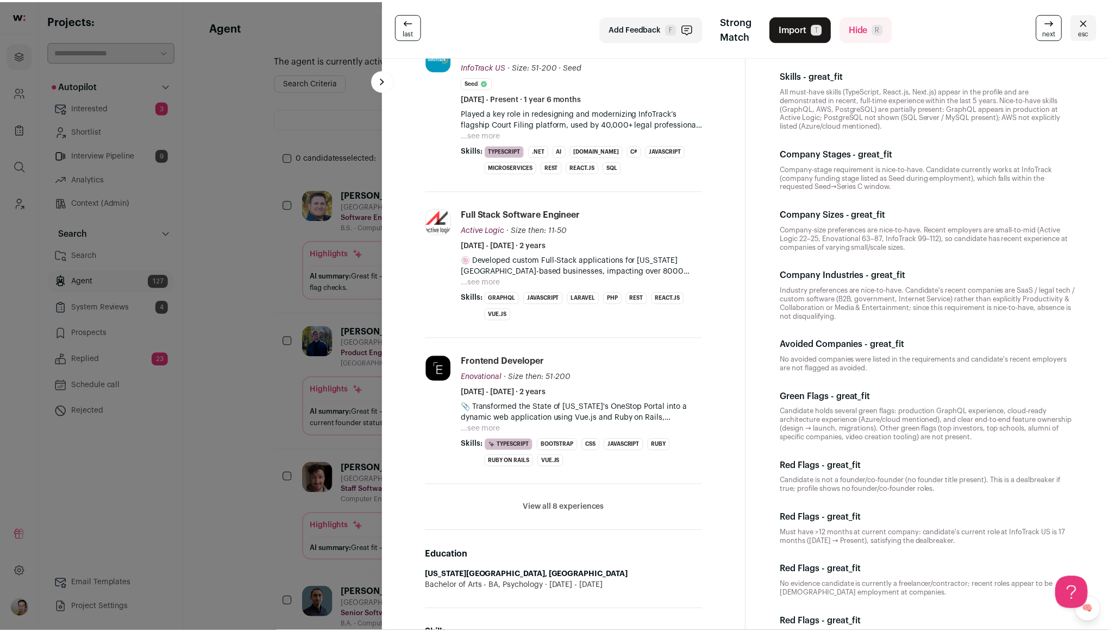
scroll to position [432, 0]
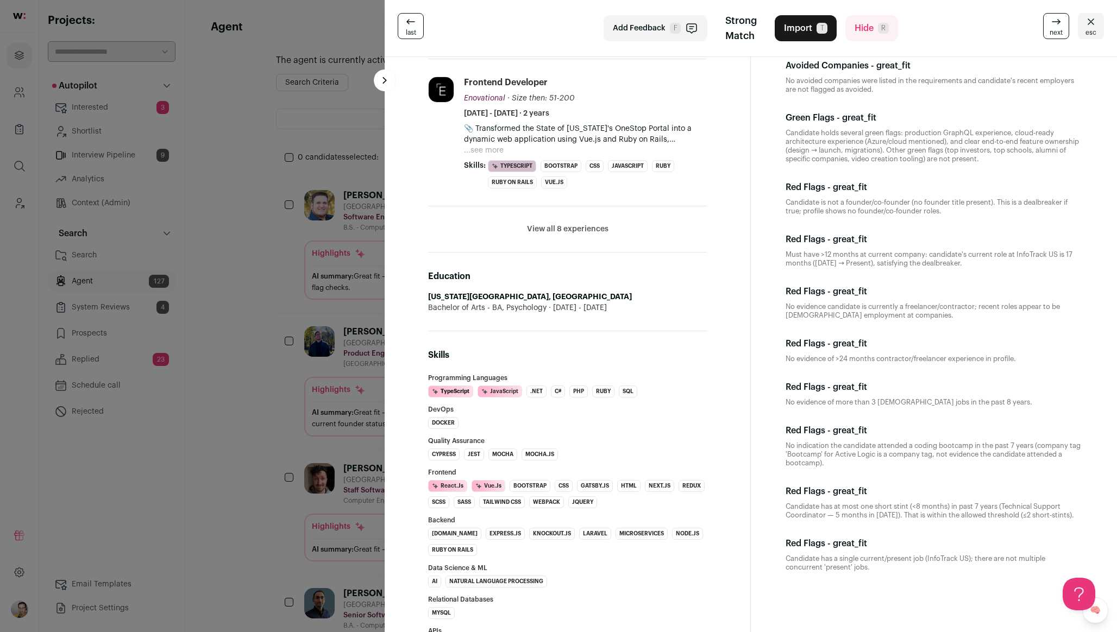
click at [579, 224] on button "View all 8 experiences" at bounding box center [567, 229] width 81 height 11
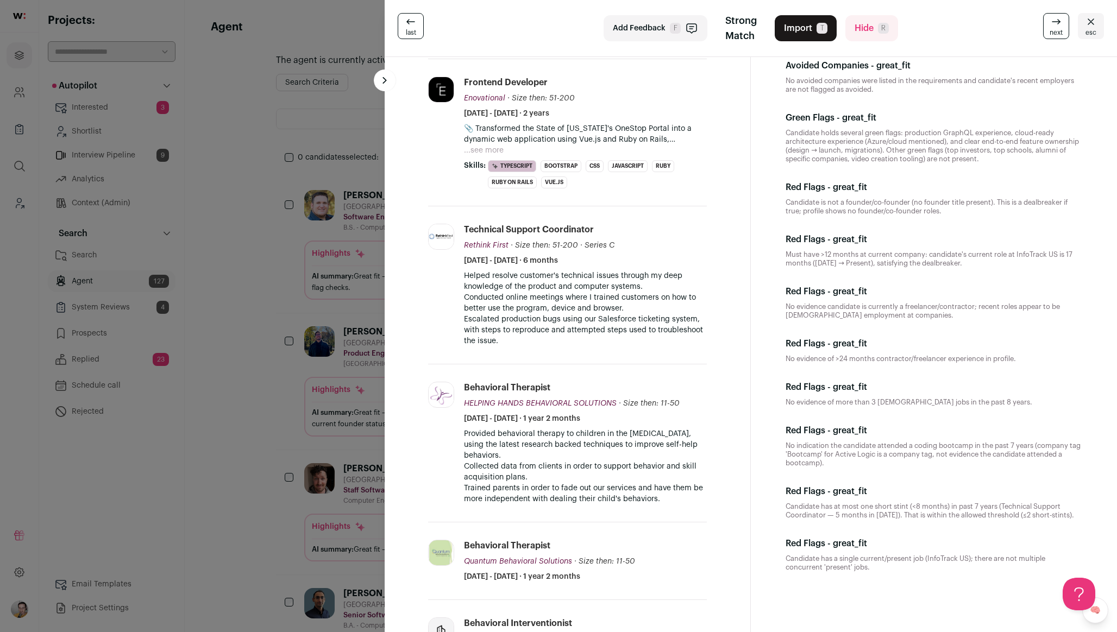
click at [295, 259] on div "last Add Feedback F Strong Match Import T Hide R next esc Julian Valle Garcia 6…" at bounding box center [558, 316] width 1117 height 632
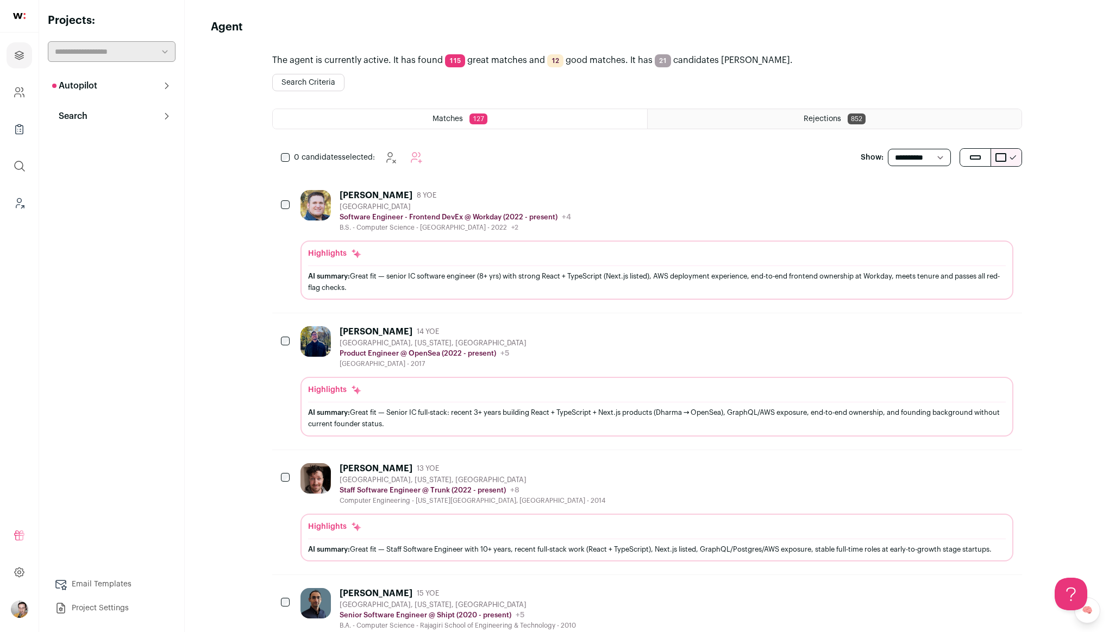
click at [303, 79] on button "Search Criteria" at bounding box center [308, 82] width 72 height 17
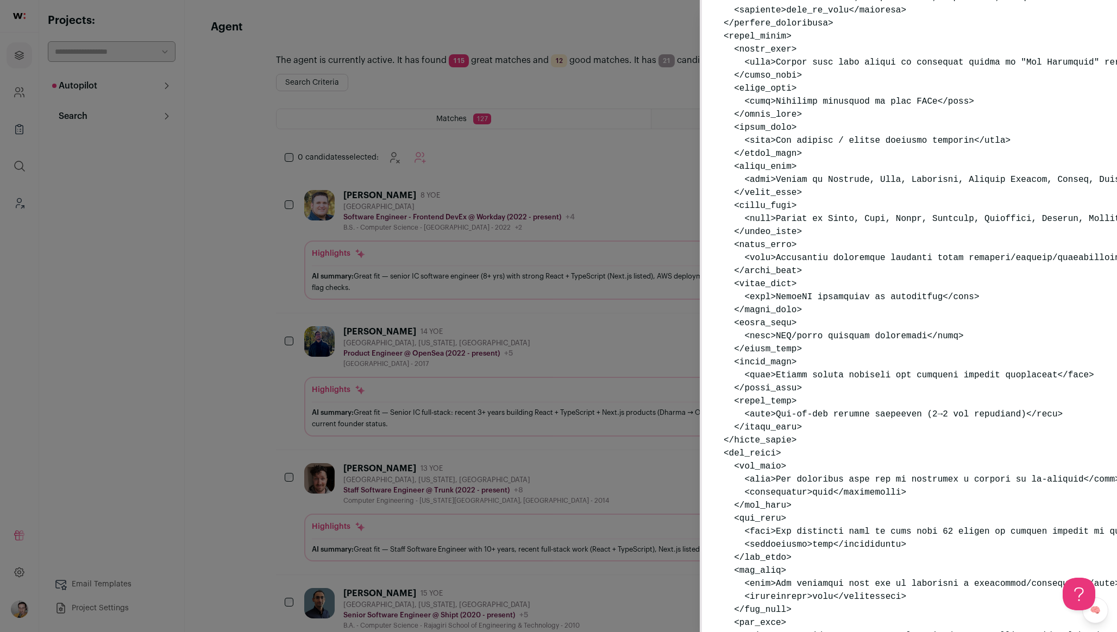
scroll to position [1097, 0]
